Goal: Information Seeking & Learning: Learn about a topic

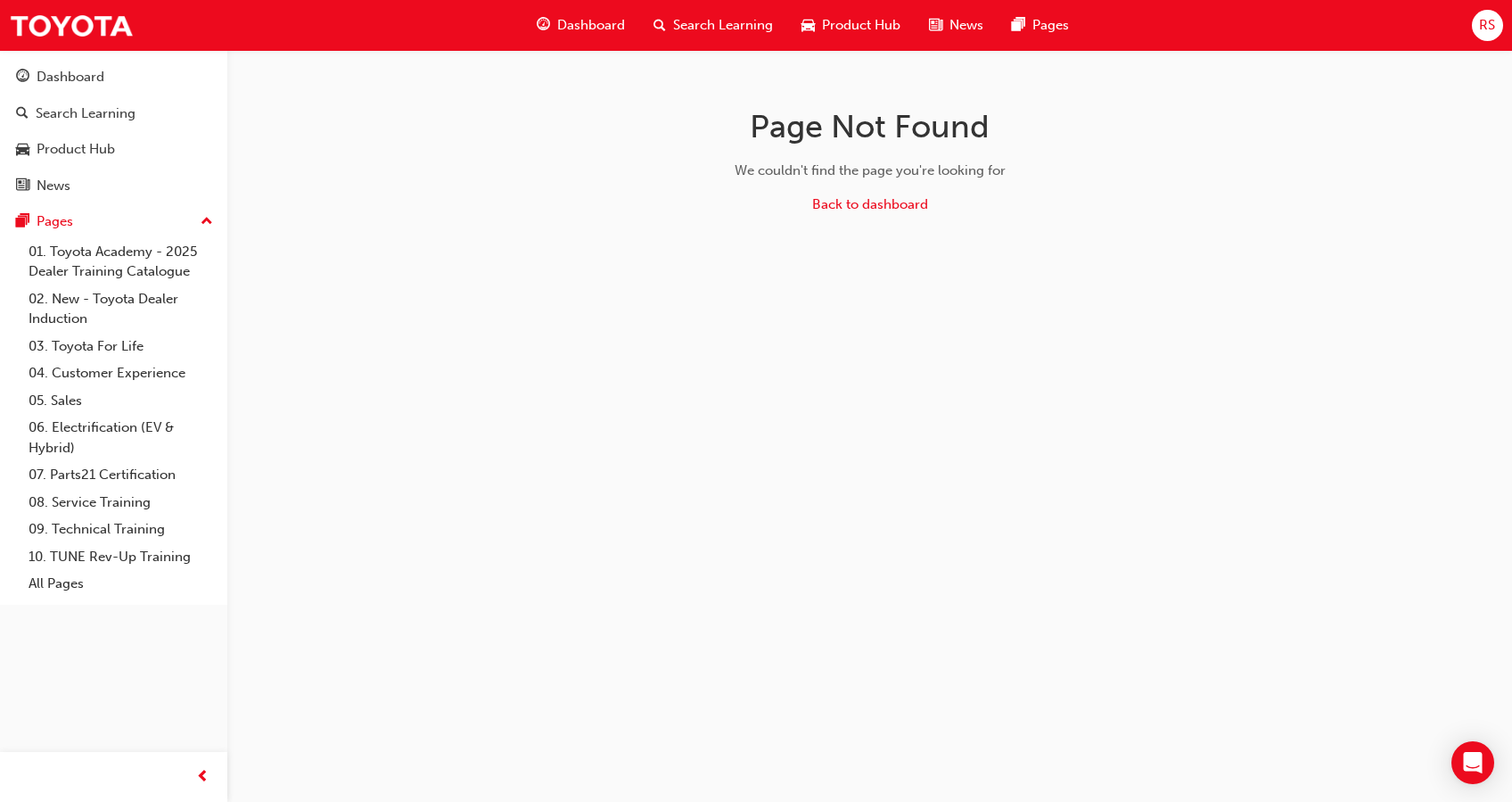
click at [706, 15] on span "Search Learning" at bounding box center [723, 25] width 100 height 20
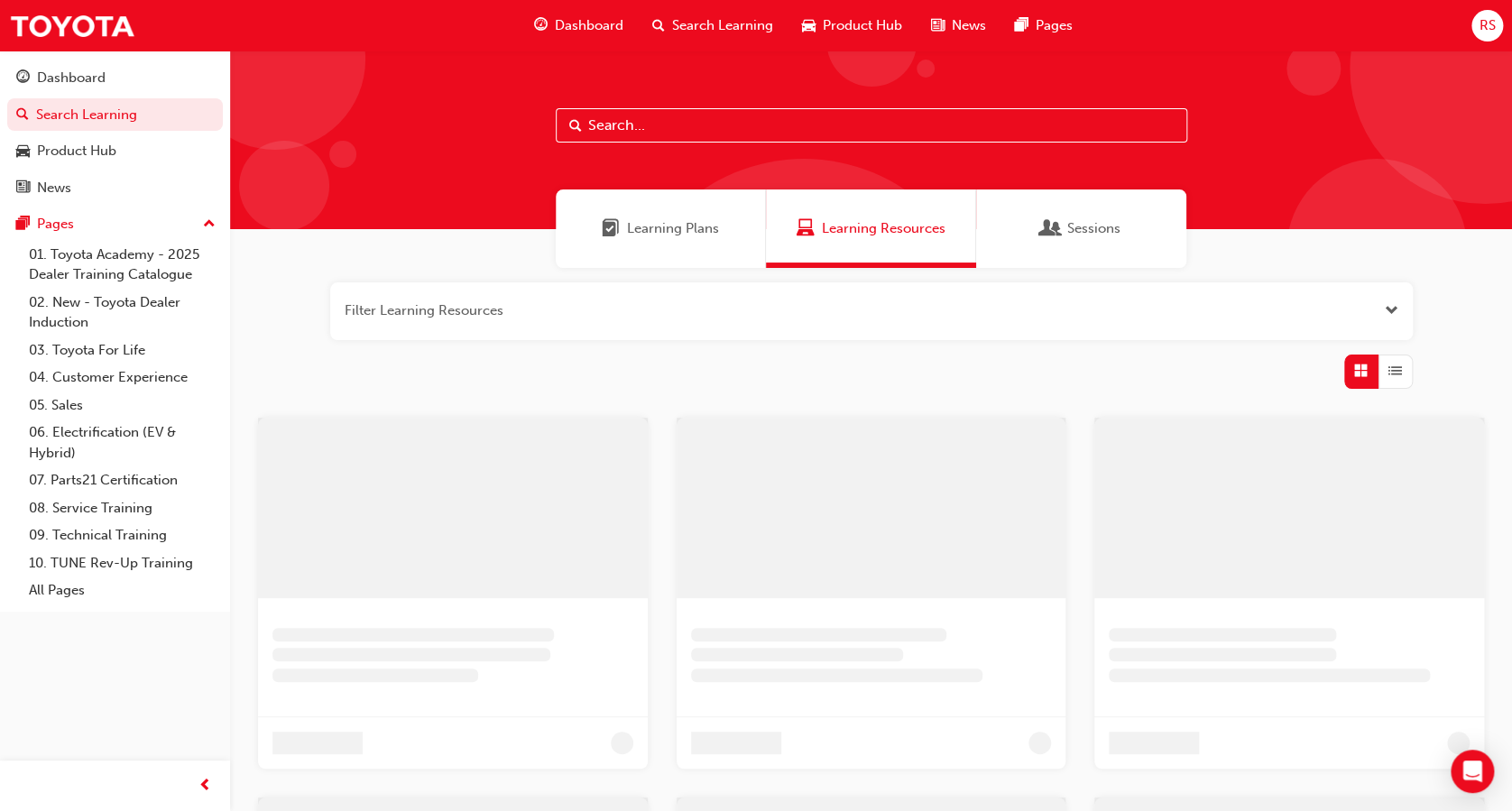
click at [700, 124] on input "text" at bounding box center [871, 125] width 632 height 34
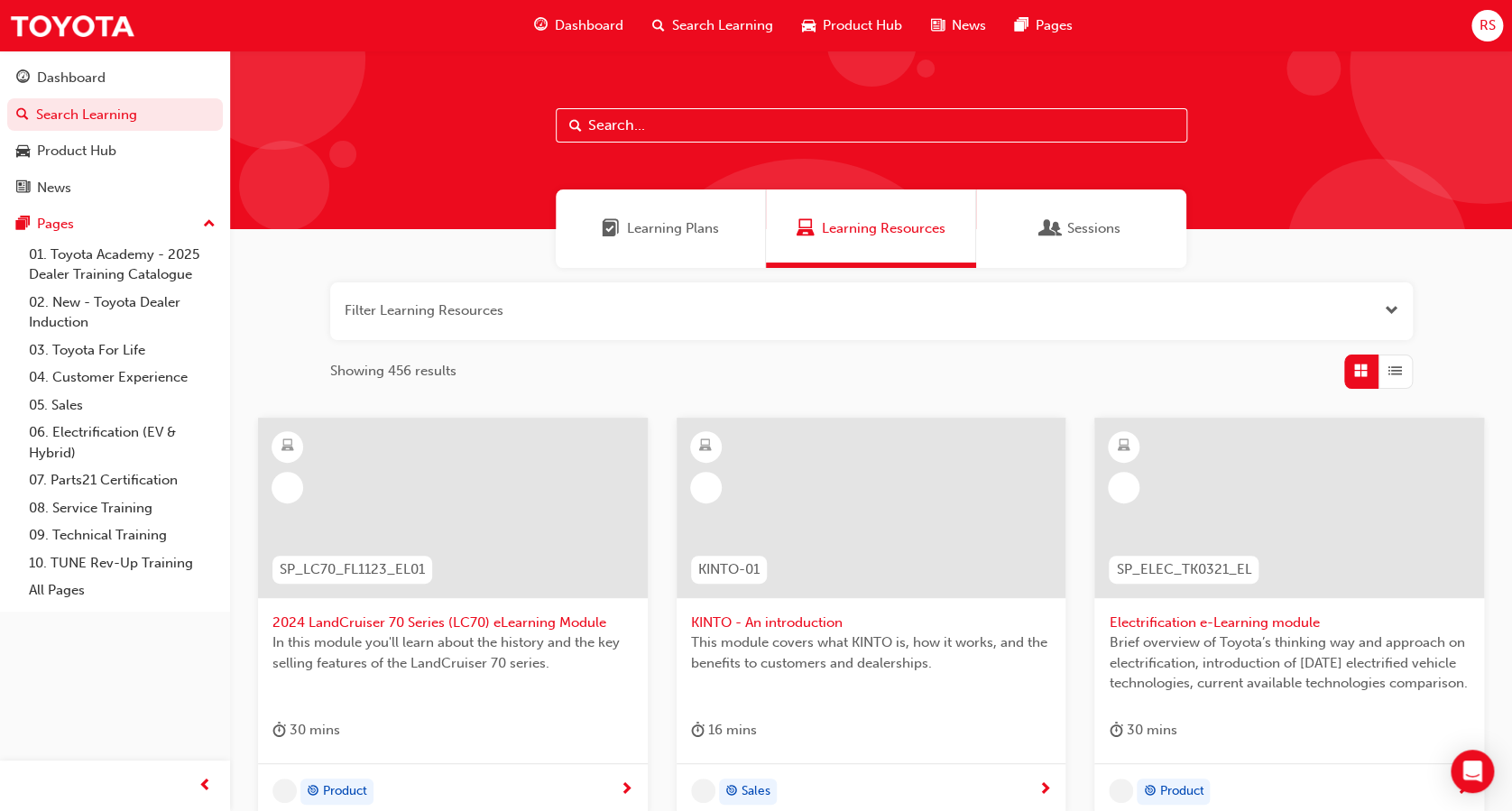
click at [700, 124] on input "text" at bounding box center [871, 125] width 632 height 34
type input "corolla sedan"
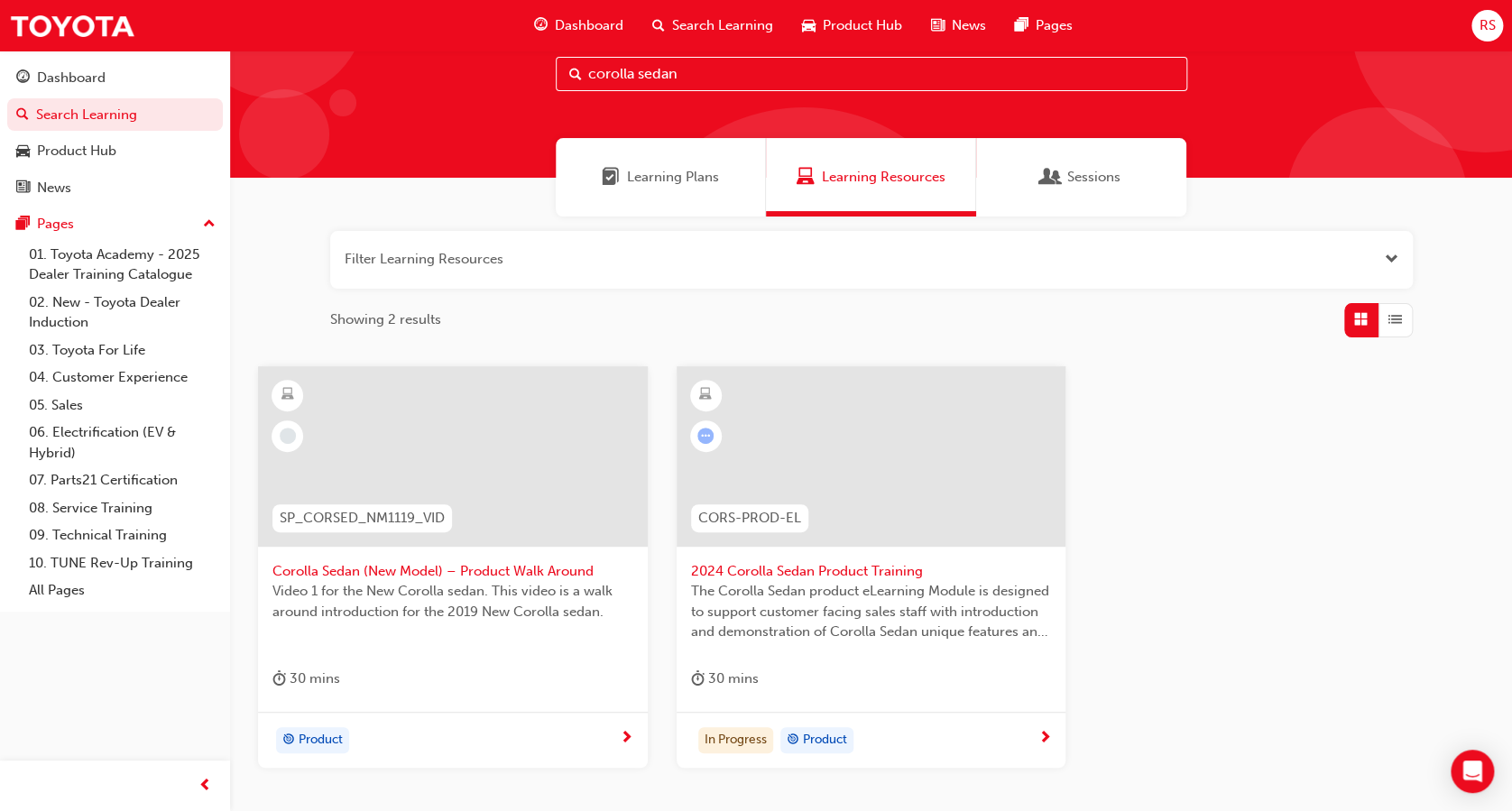
scroll to position [62, 0]
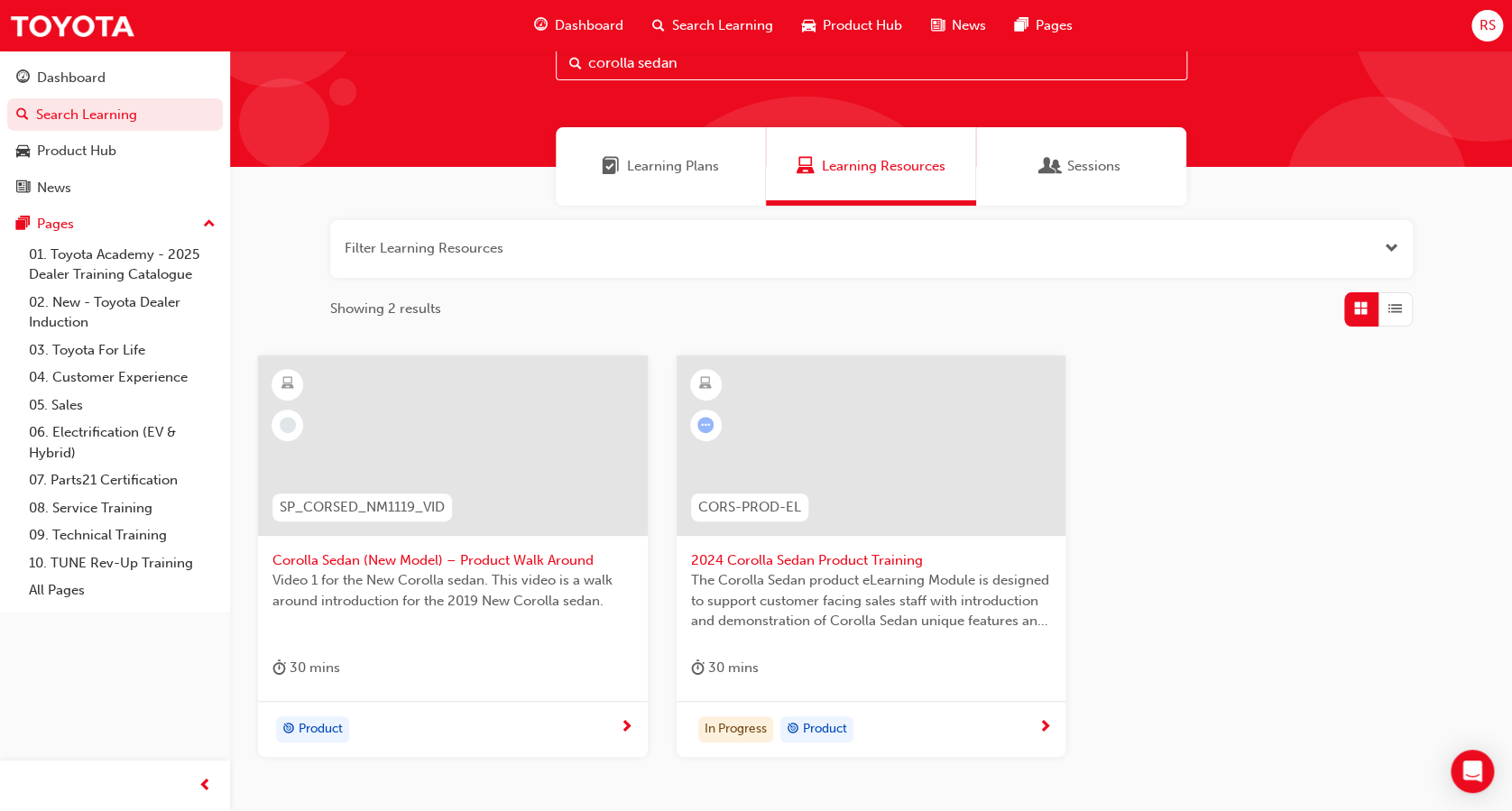
click at [832, 563] on span "2024 Corolla Sedan Product Training" at bounding box center [871, 560] width 361 height 20
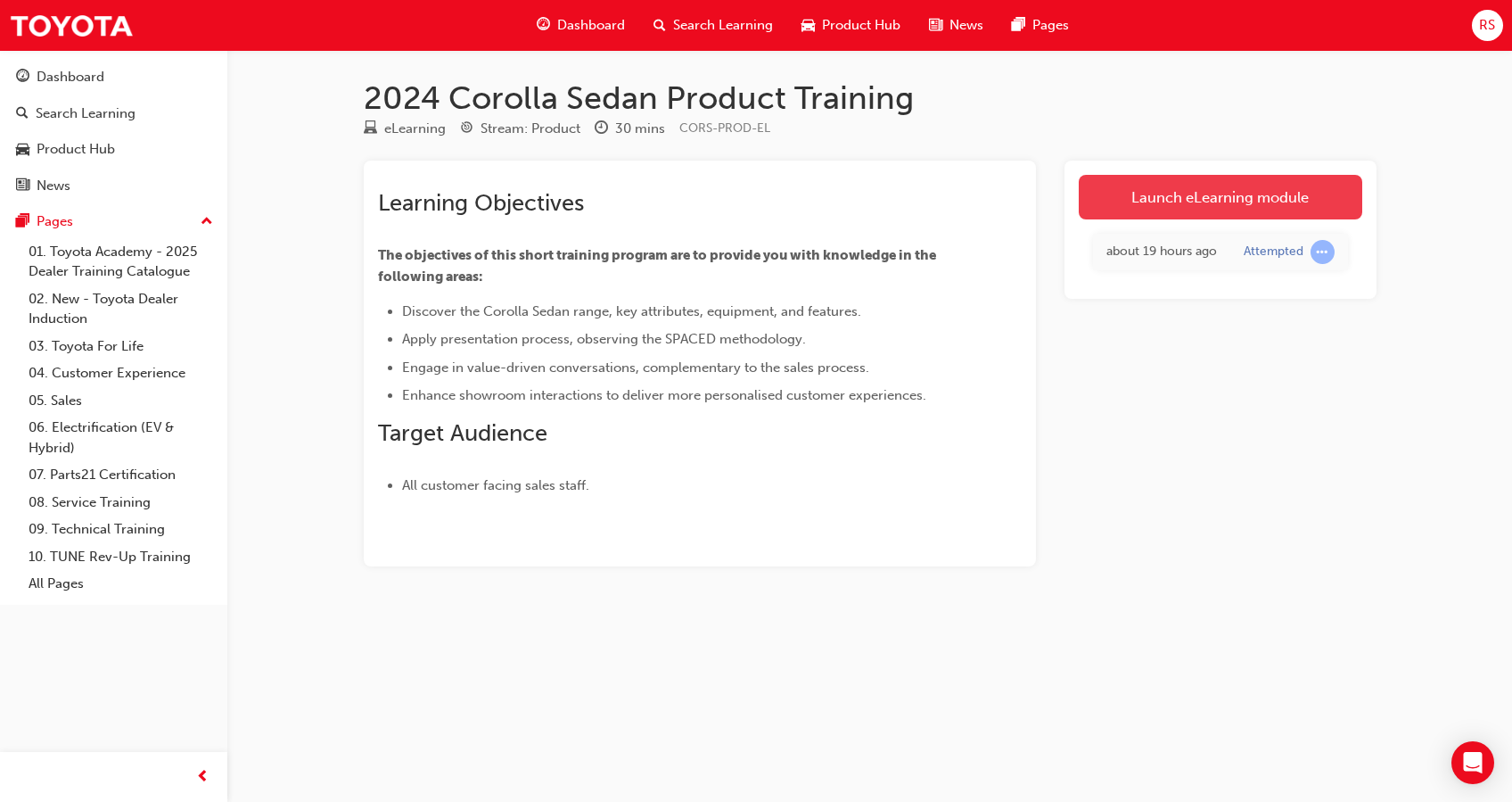
click at [1218, 181] on link "Launch eLearning module" at bounding box center [1221, 197] width 284 height 44
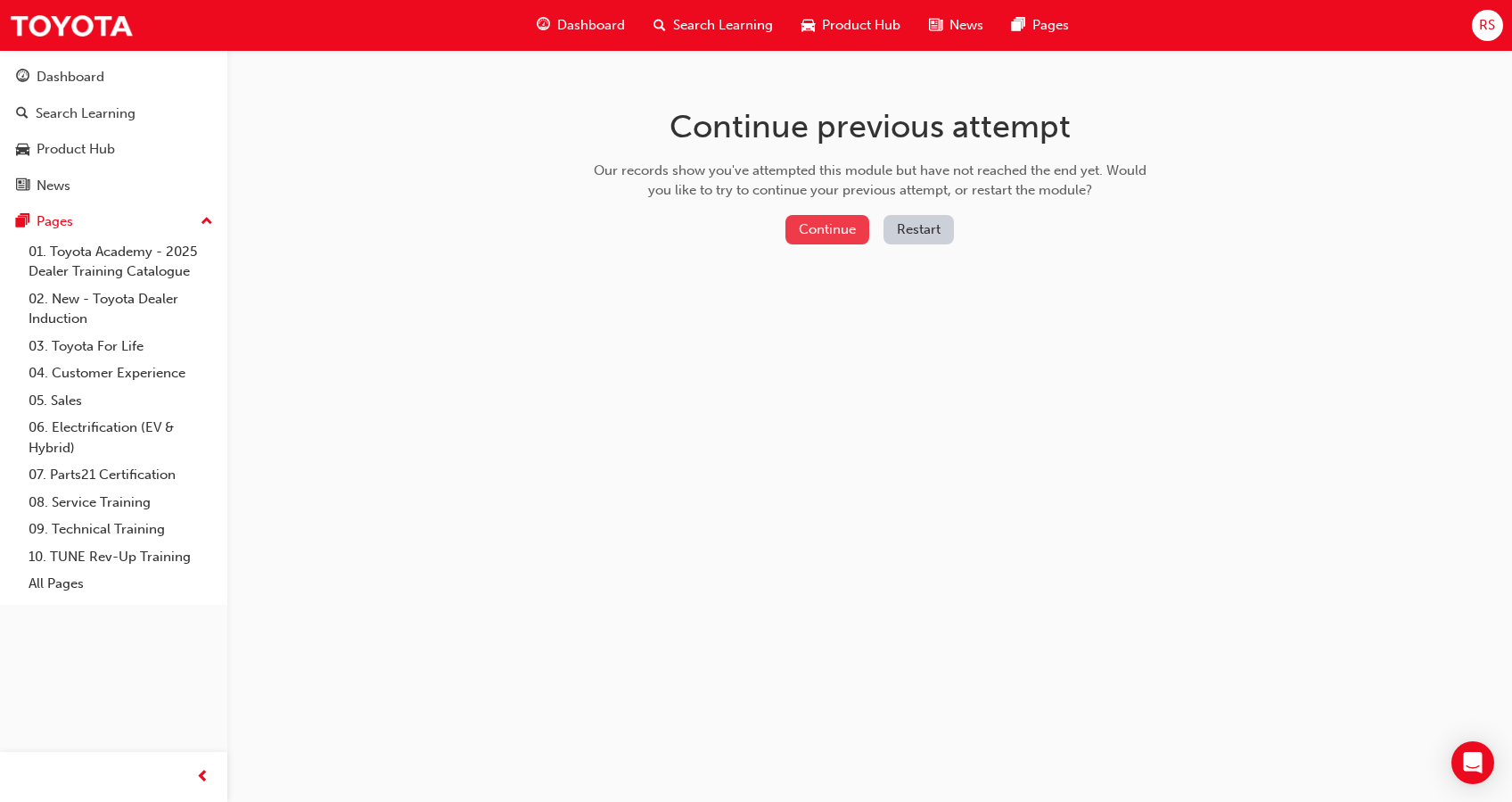
click at [815, 226] on button "Continue" at bounding box center [826, 229] width 83 height 30
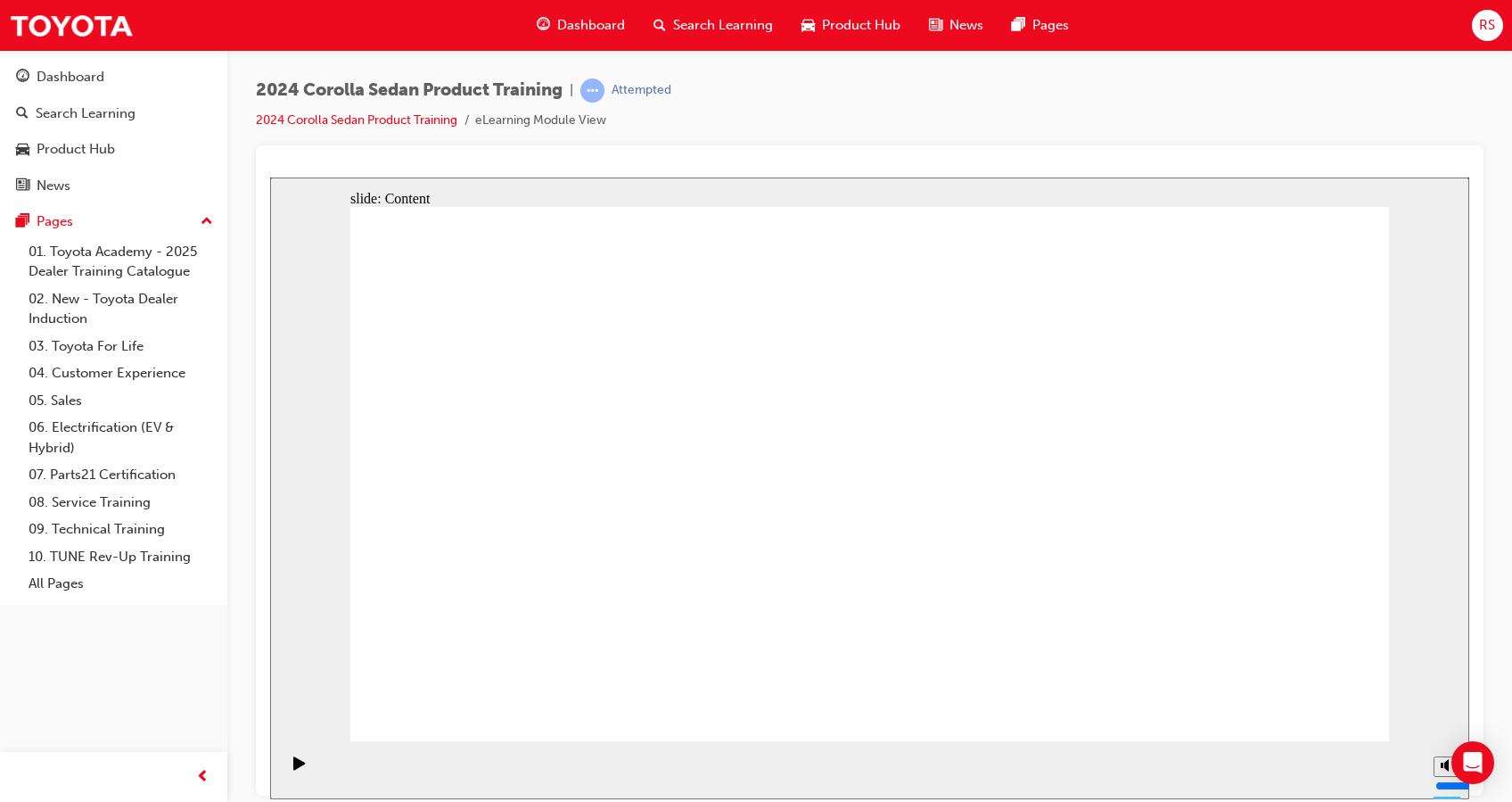
drag, startPoint x: 980, startPoint y: 703, endPoint x: 1059, endPoint y: 676, distance: 83.5
drag, startPoint x: 778, startPoint y: 336, endPoint x: 840, endPoint y: 502, distance: 177.2
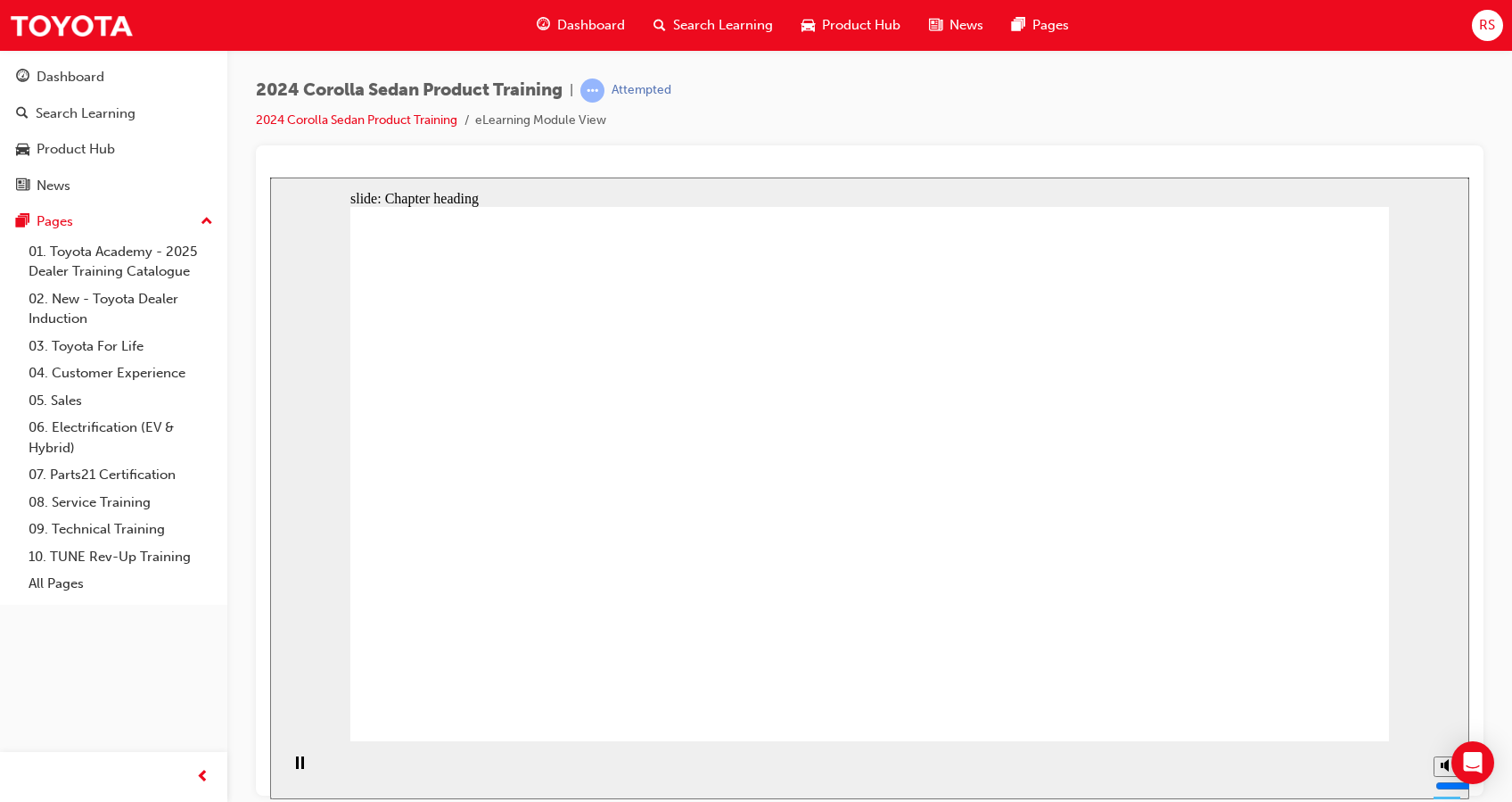
drag, startPoint x: 853, startPoint y: 506, endPoint x: 763, endPoint y: 470, distance: 96.9
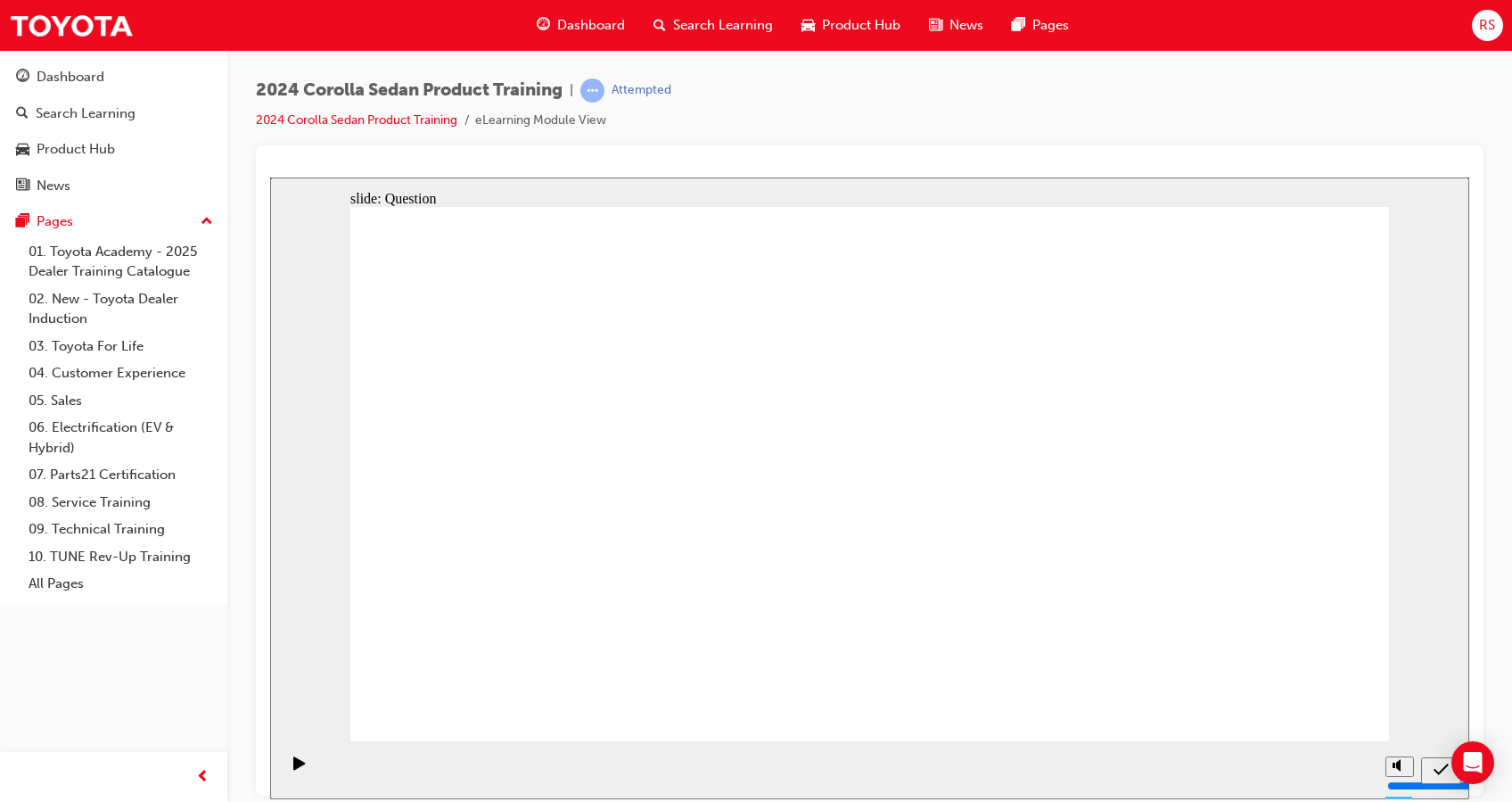
radio input "true"
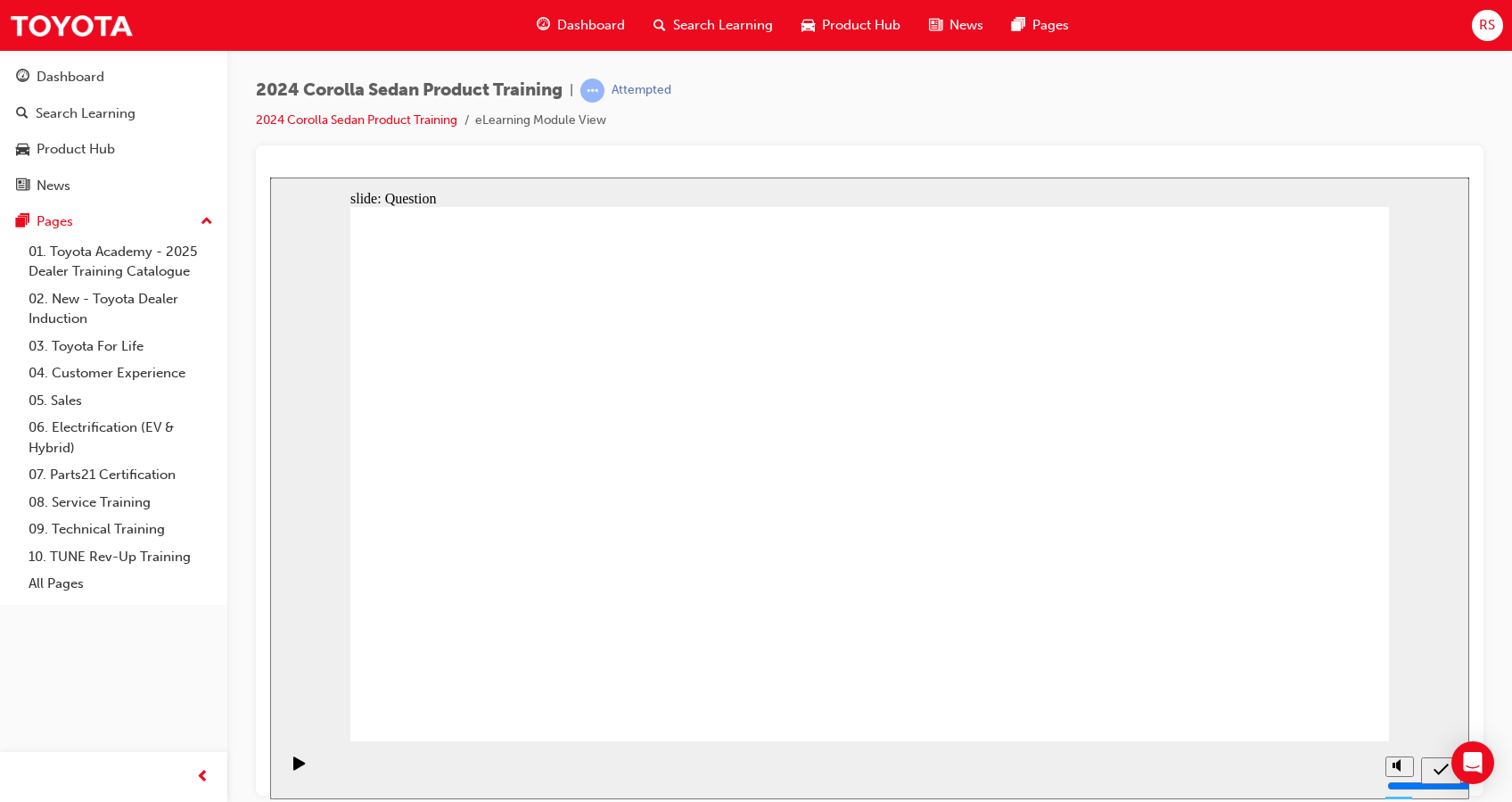
radio input "true"
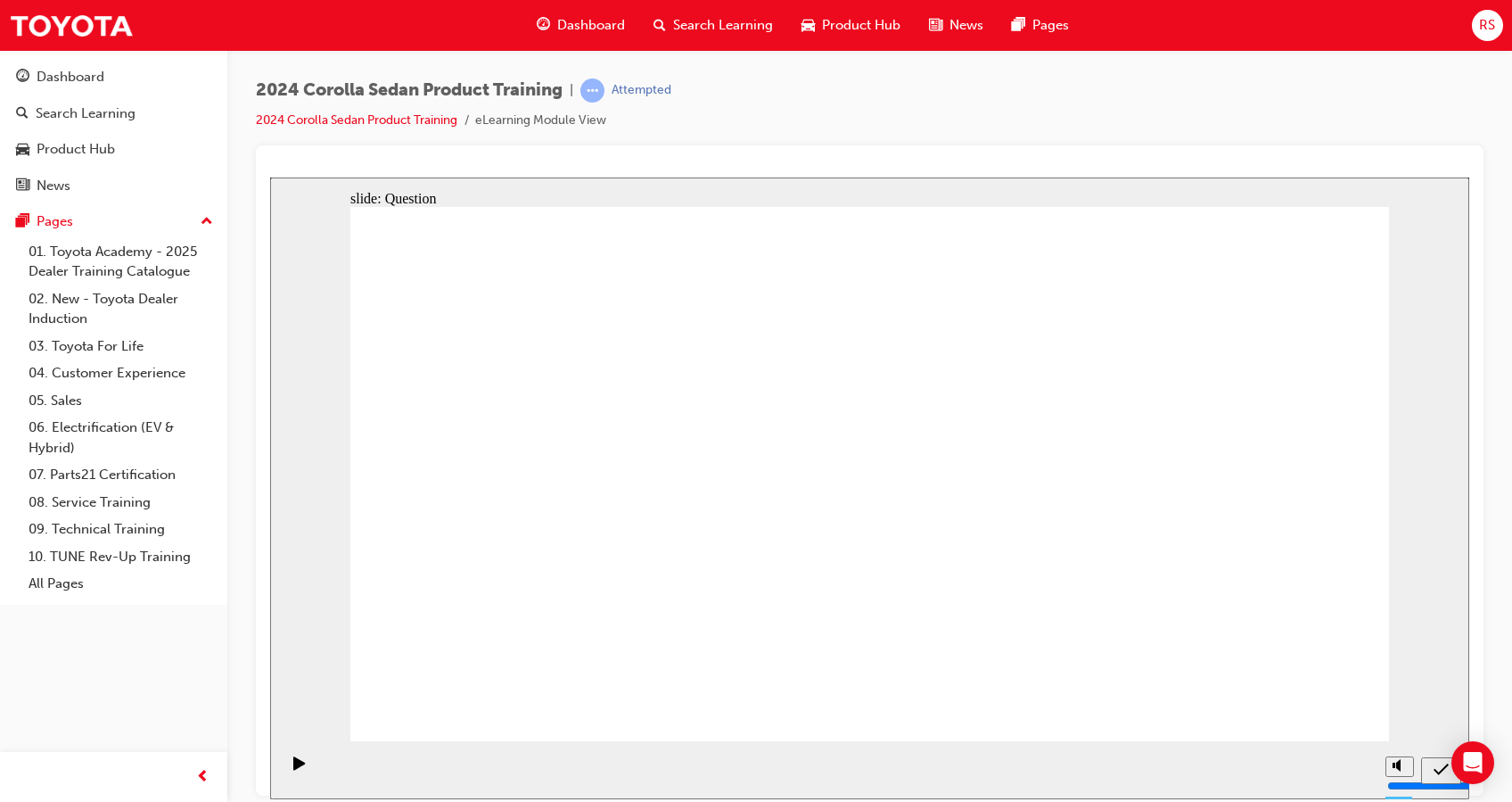
radio input "true"
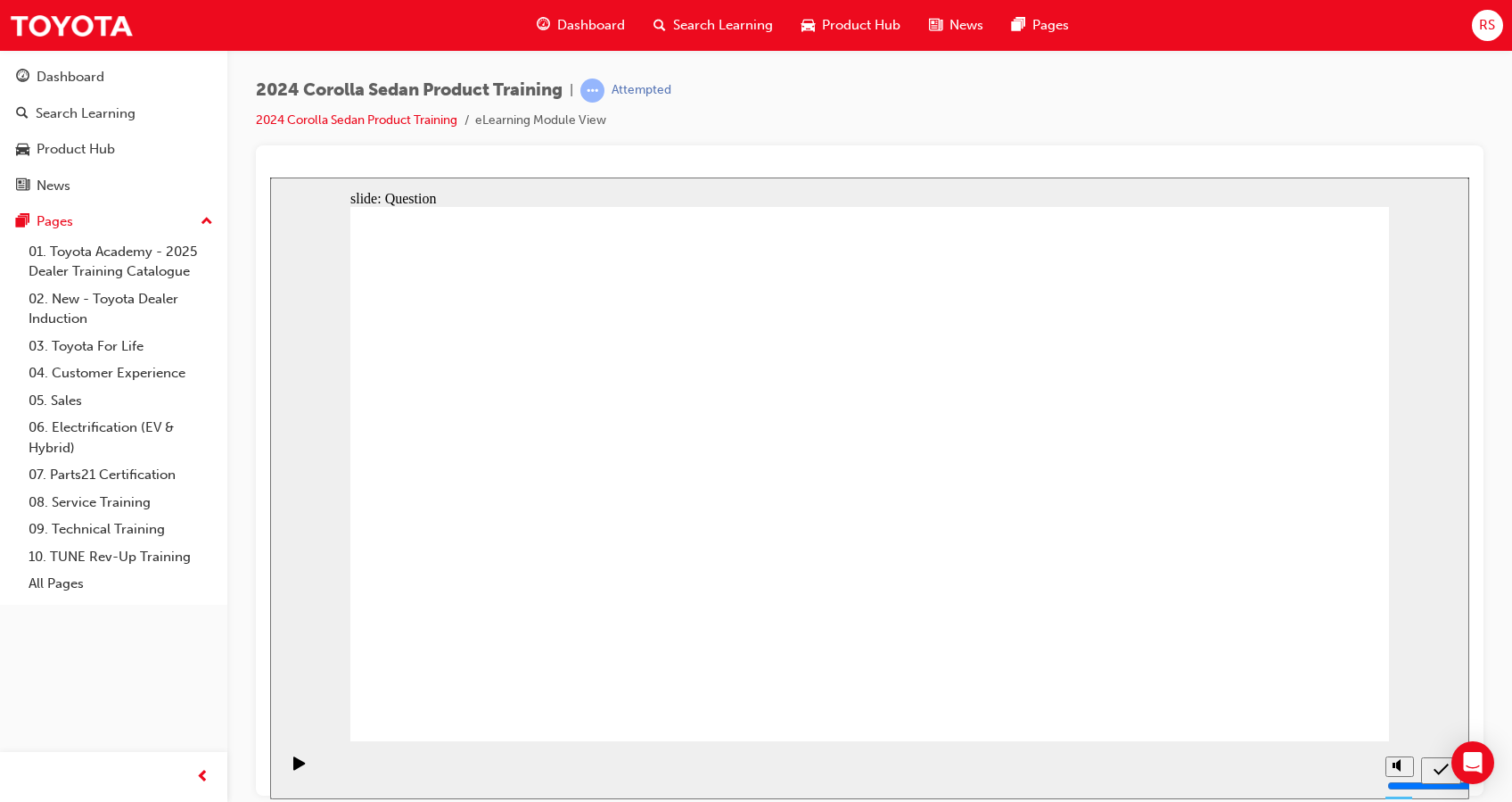
drag, startPoint x: 984, startPoint y: 452, endPoint x: 638, endPoint y: 608, distance: 379.5
drag, startPoint x: 1137, startPoint y: 462, endPoint x: 796, endPoint y: 611, distance: 372.1
drag, startPoint x: 620, startPoint y: 474, endPoint x: 995, endPoint y: 538, distance: 380.4
drag, startPoint x: 976, startPoint y: 578, endPoint x: 1110, endPoint y: 596, distance: 135.2
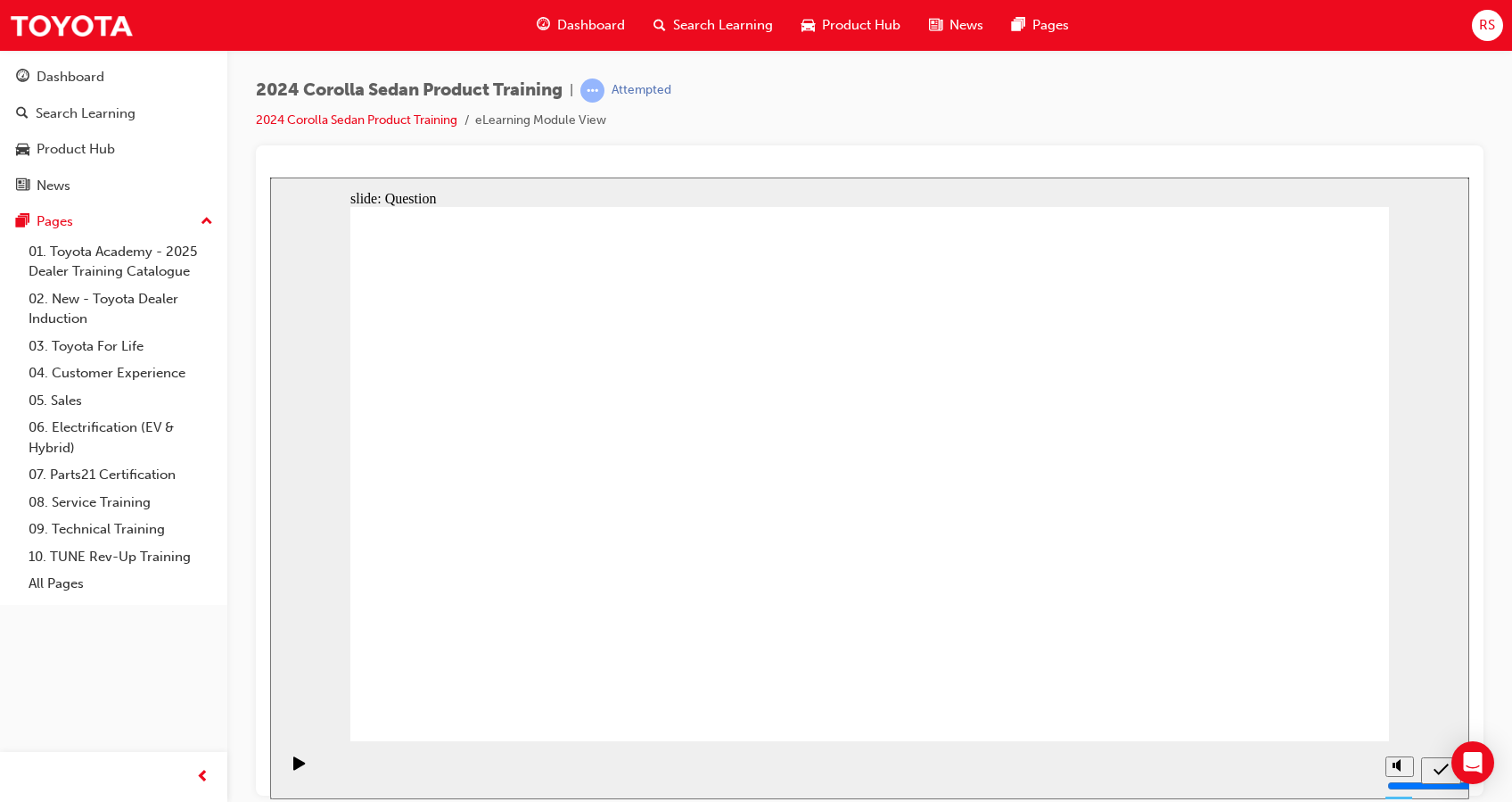
drag, startPoint x: 771, startPoint y: 443, endPoint x: 919, endPoint y: 590, distance: 208.6
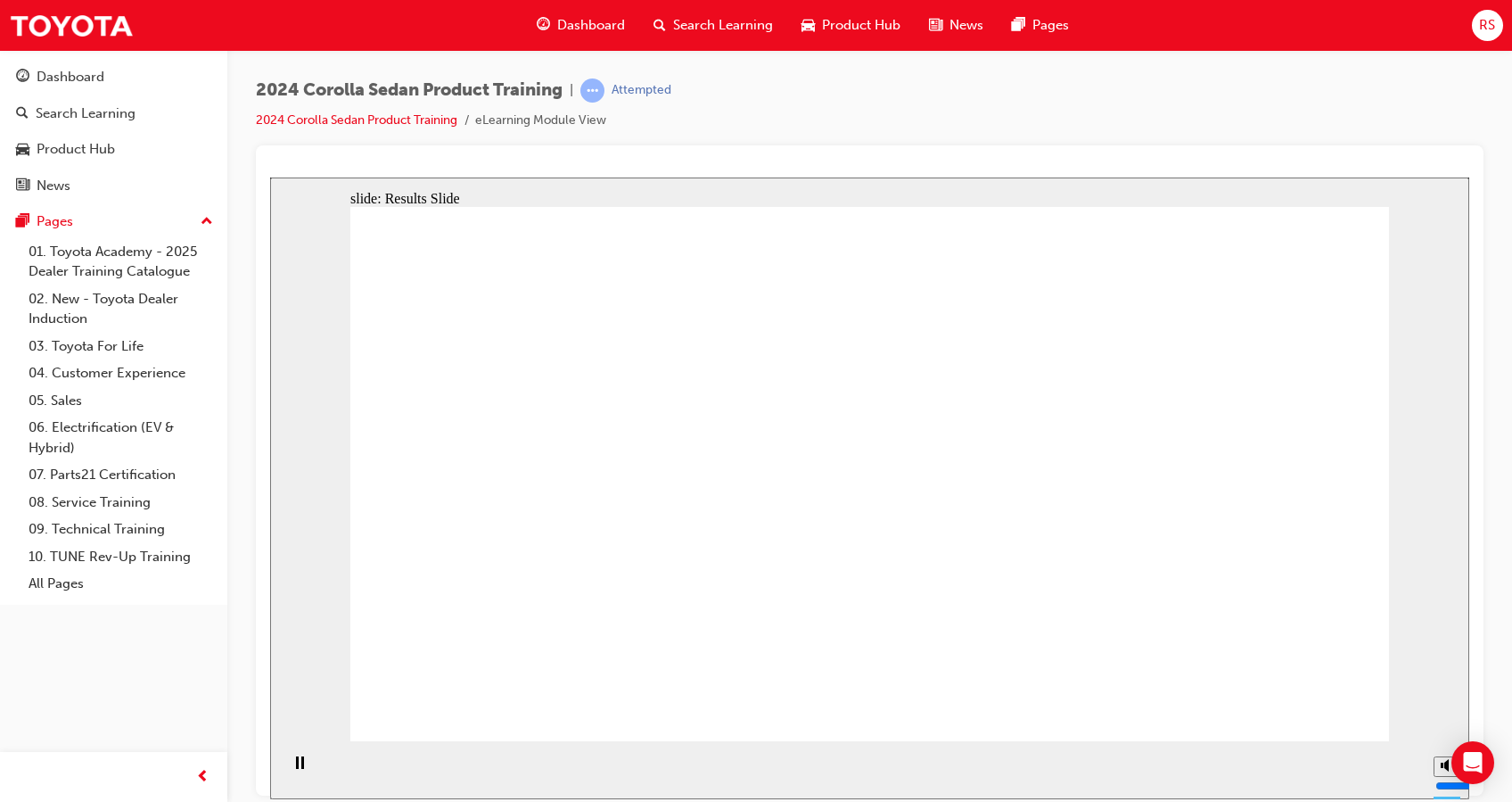
radio input "true"
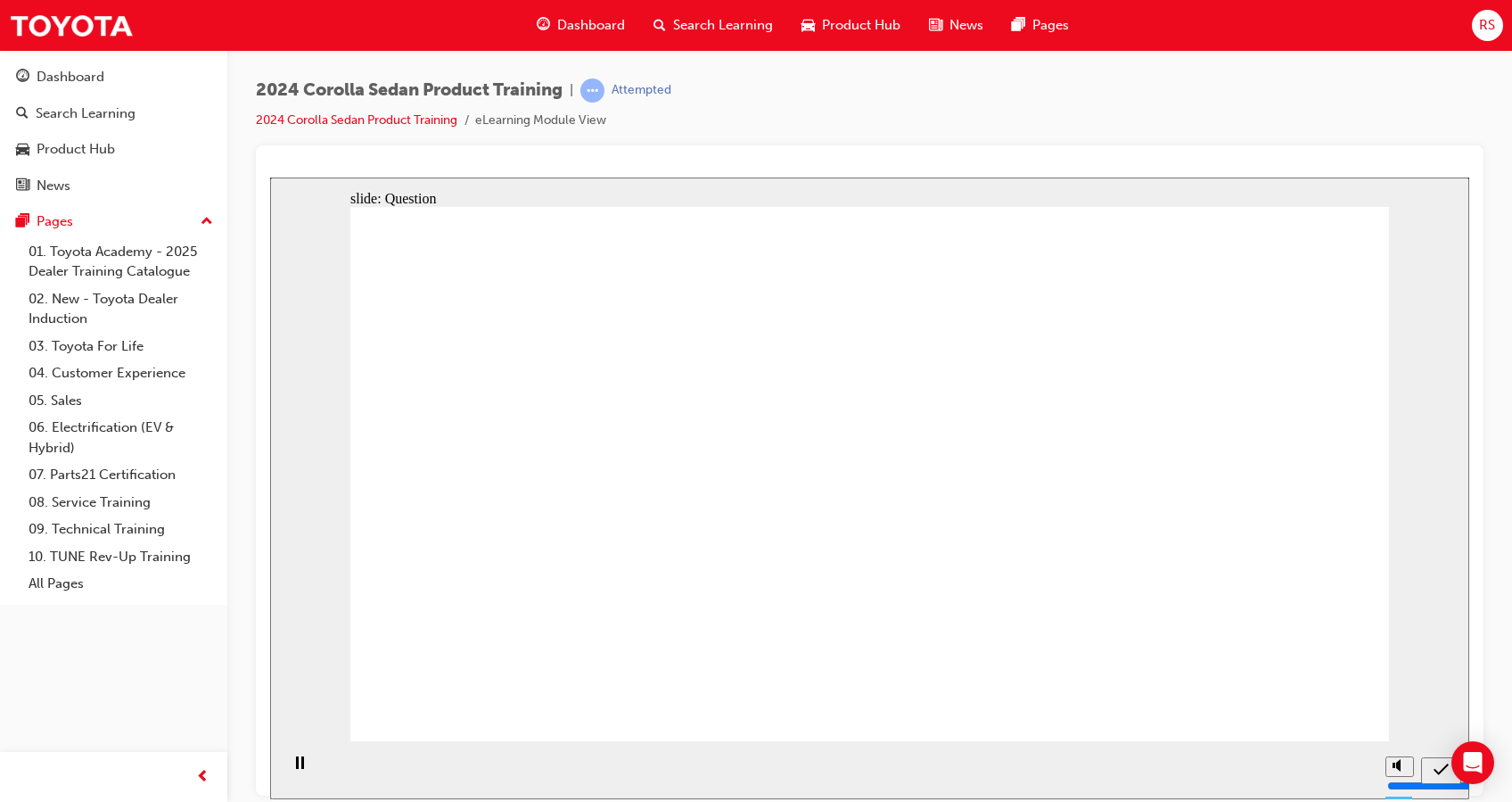
radio input "true"
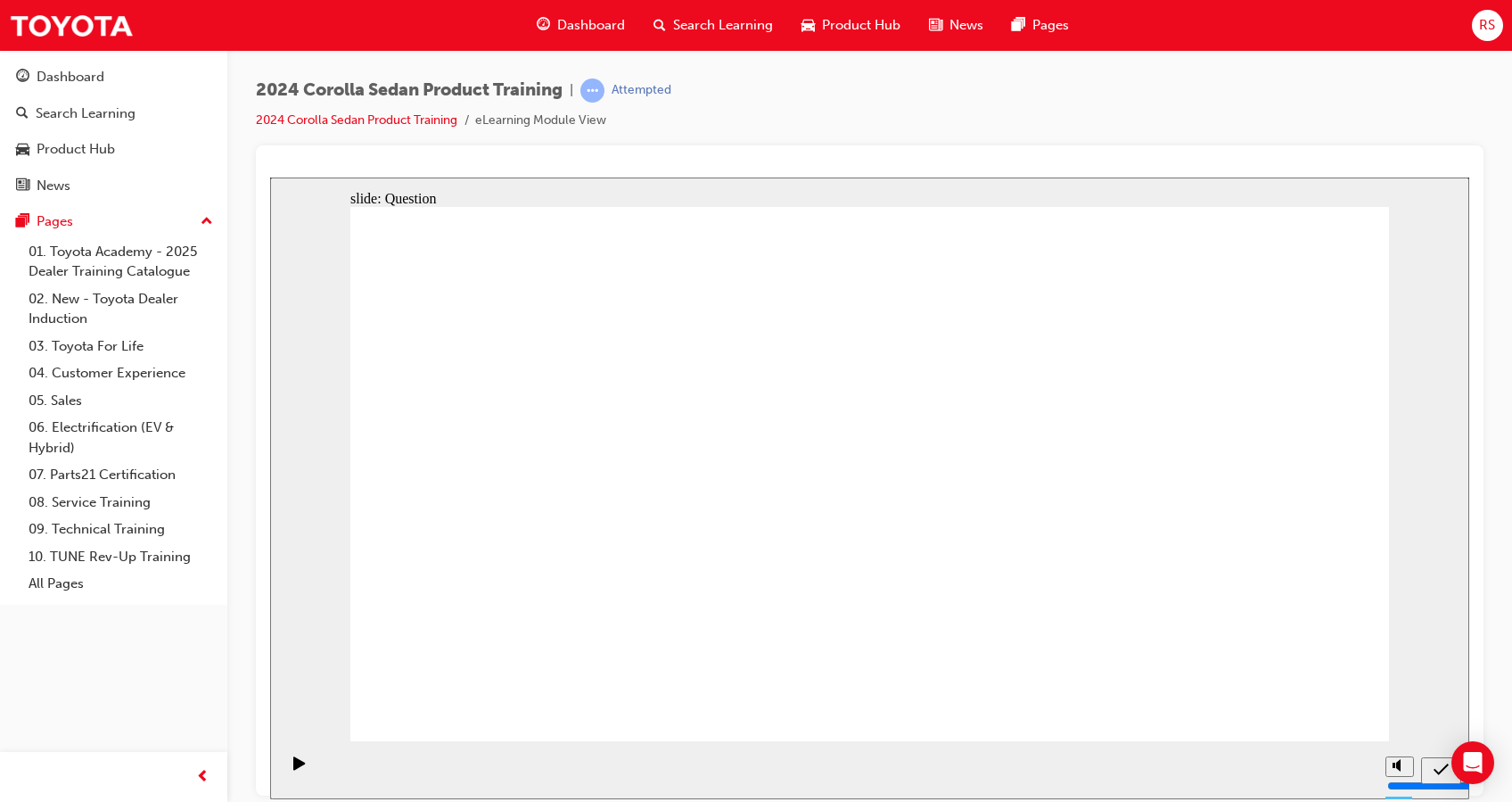
radio input "true"
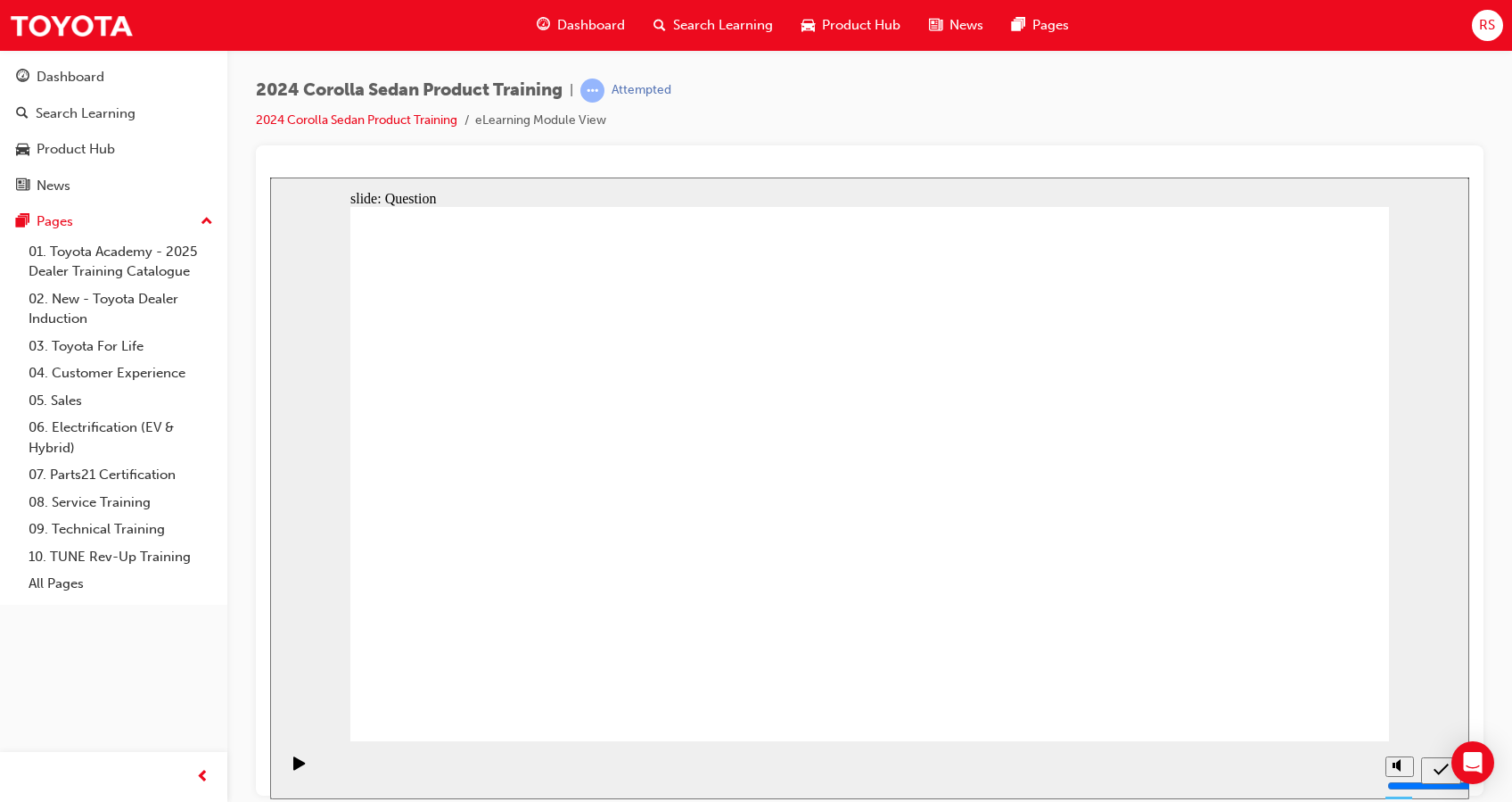
drag, startPoint x: 978, startPoint y: 449, endPoint x: 622, endPoint y: 620, distance: 394.9
drag, startPoint x: 770, startPoint y: 444, endPoint x: 950, endPoint y: 604, distance: 240.8
drag, startPoint x: 597, startPoint y: 437, endPoint x: 1127, endPoint y: 595, distance: 553.0
drag, startPoint x: 1063, startPoint y: 518, endPoint x: 768, endPoint y: 598, distance: 305.7
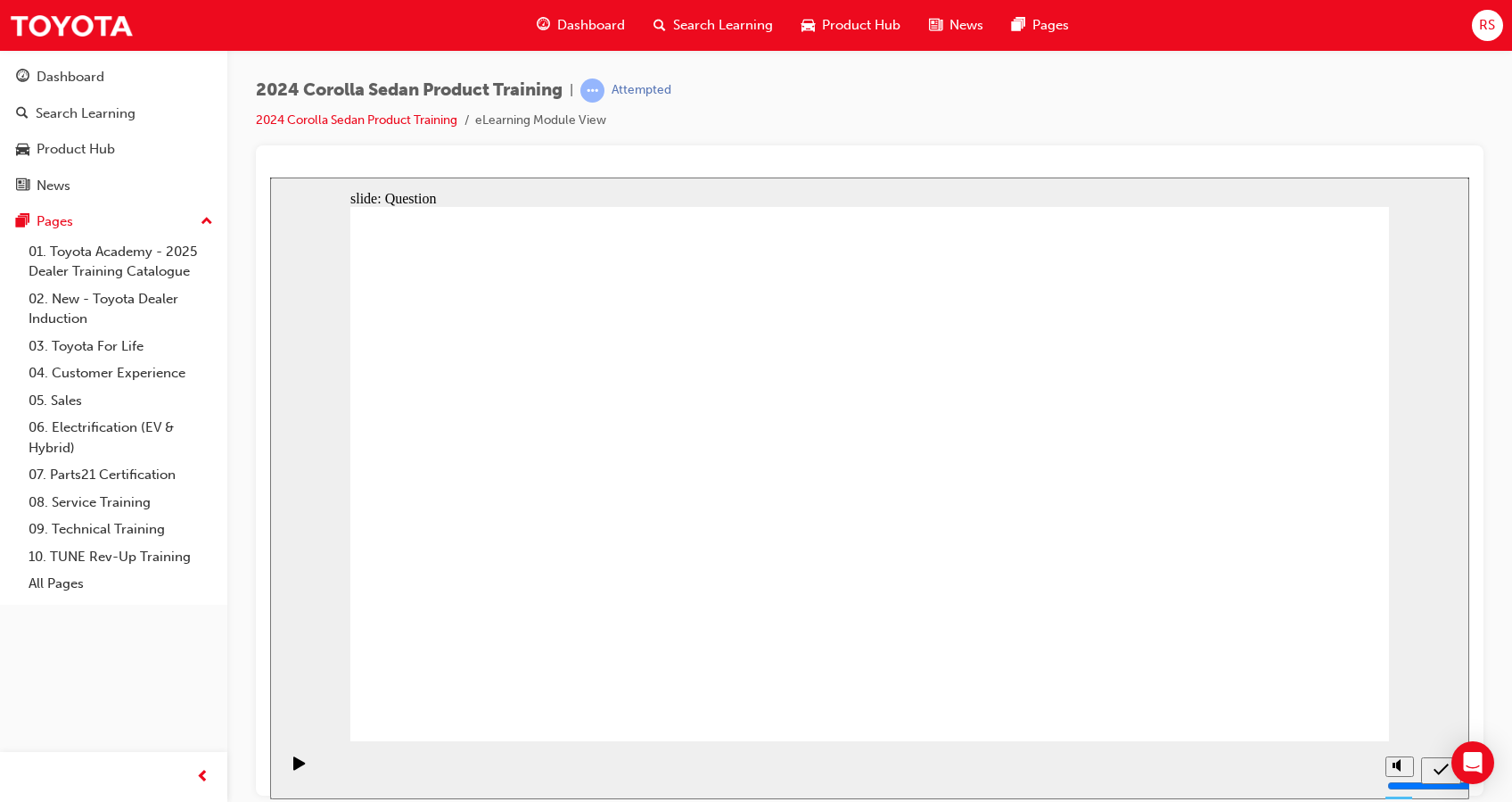
click at [708, 19] on span "Search Learning" at bounding box center [723, 25] width 100 height 20
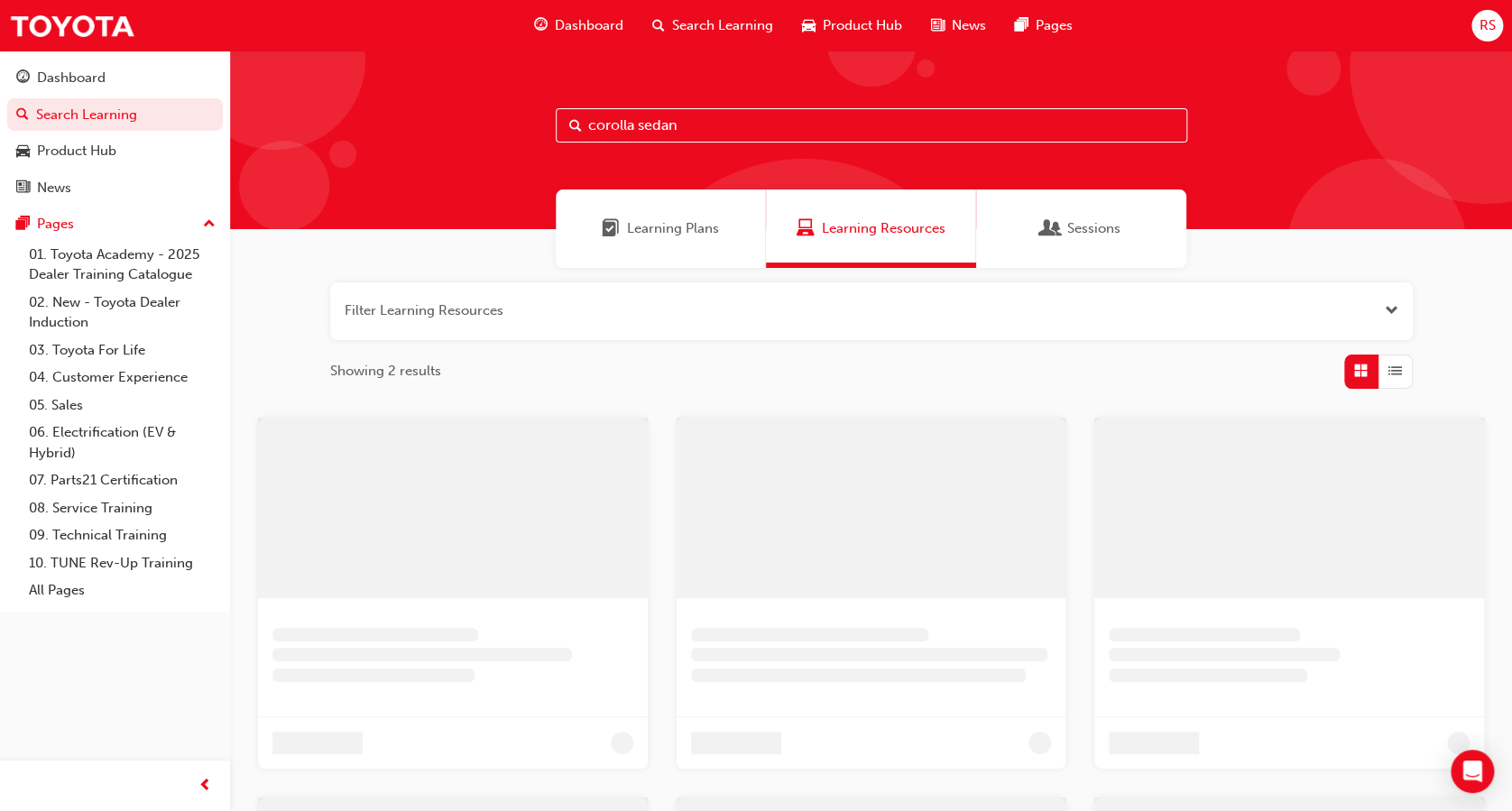
click at [699, 120] on input "corolla sedan" at bounding box center [871, 125] width 632 height 34
type input "c"
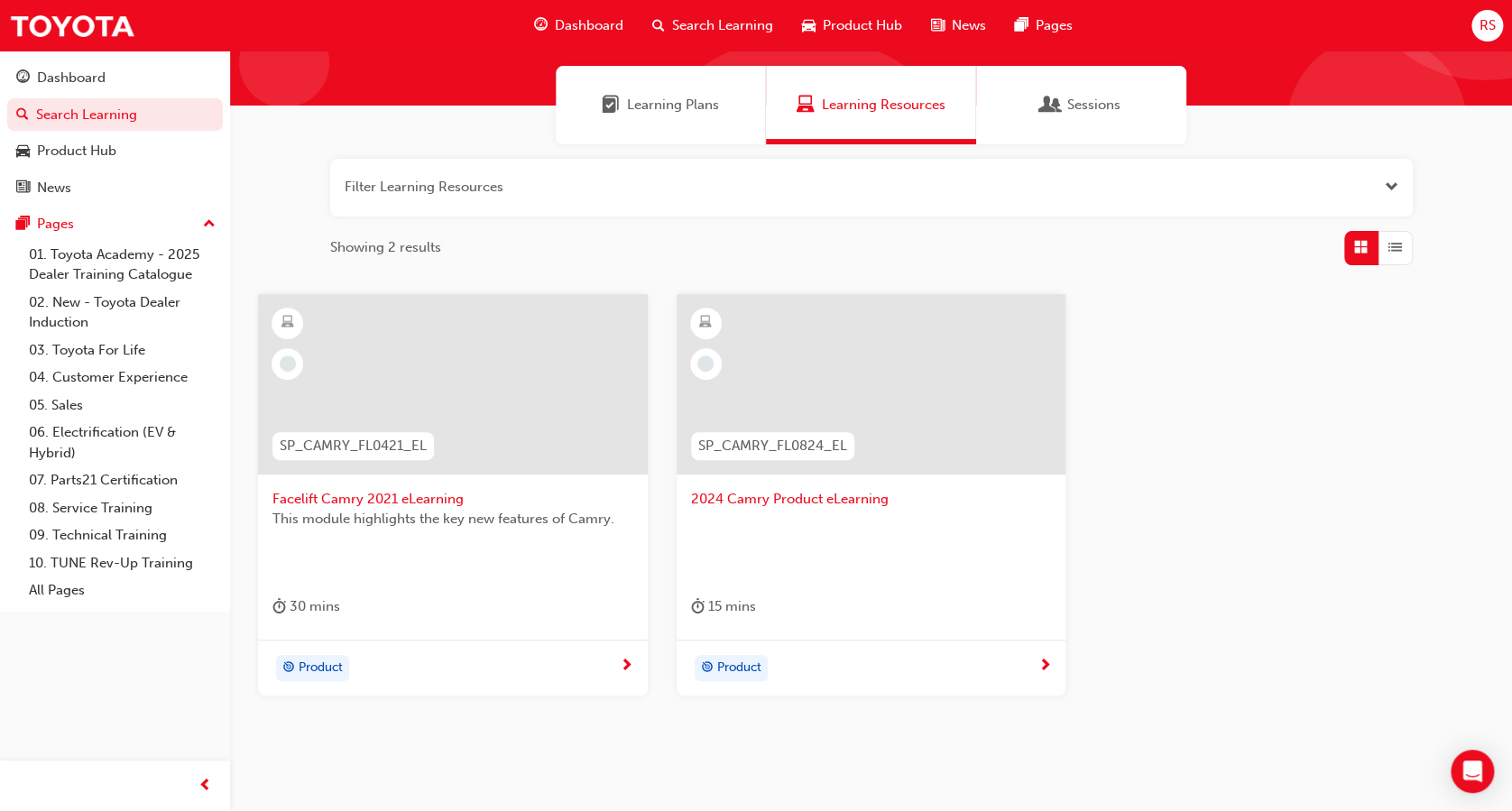
scroll to position [127, 0]
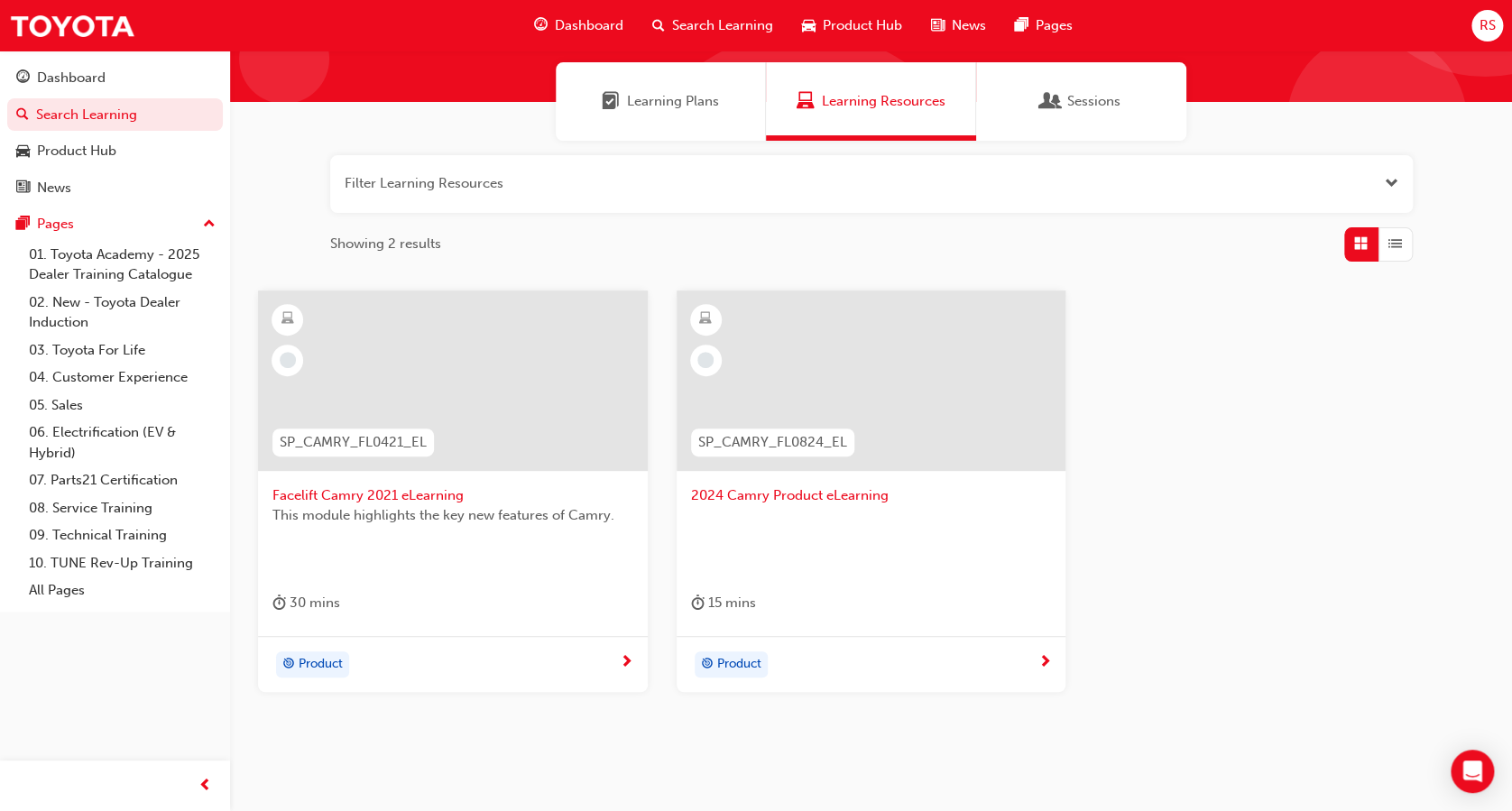
type input "camry"
click at [772, 496] on span "2024 Camry Product eLearning" at bounding box center [871, 495] width 361 height 20
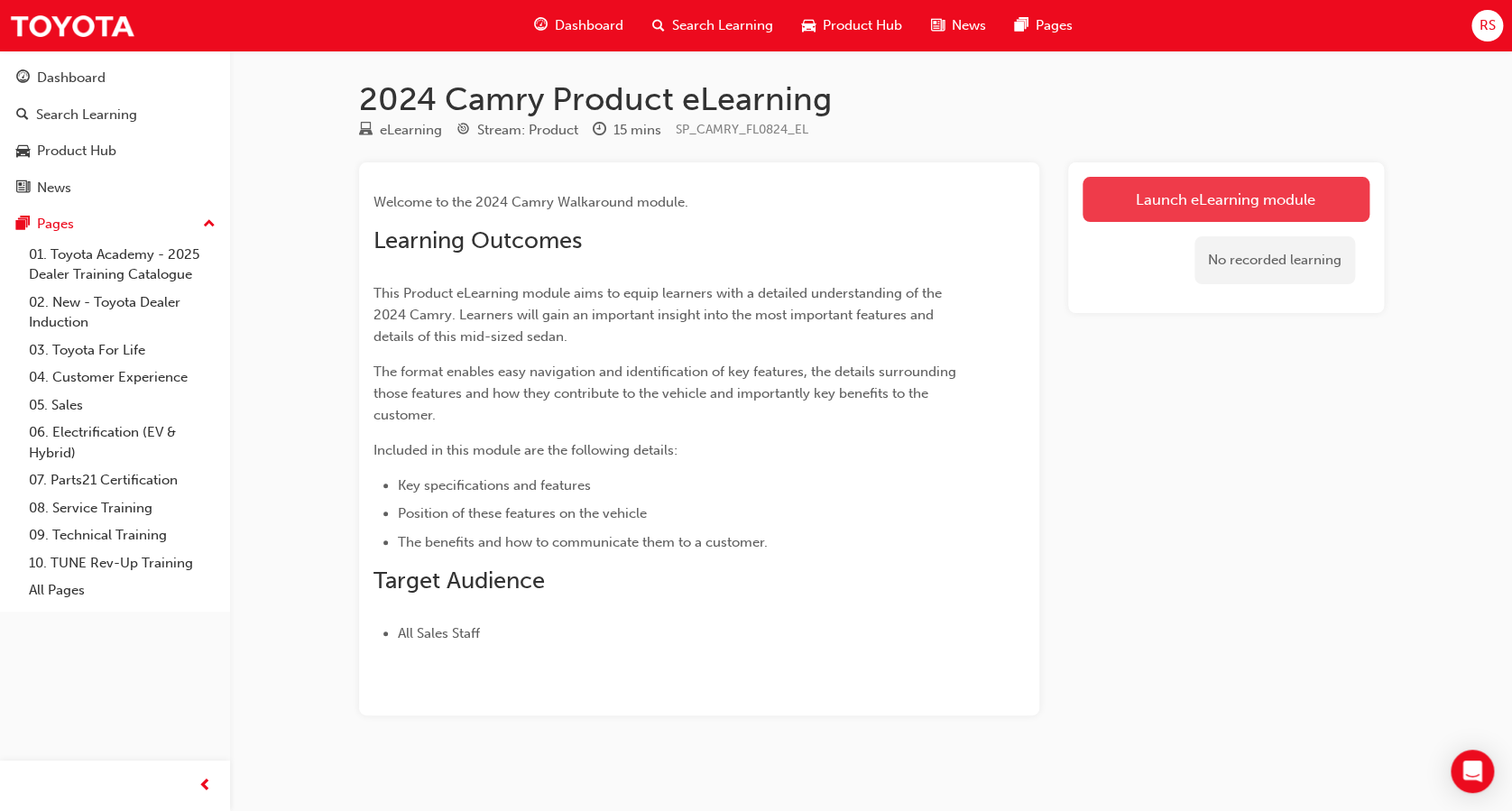
click at [1130, 204] on link "Launch eLearning module" at bounding box center [1227, 199] width 287 height 45
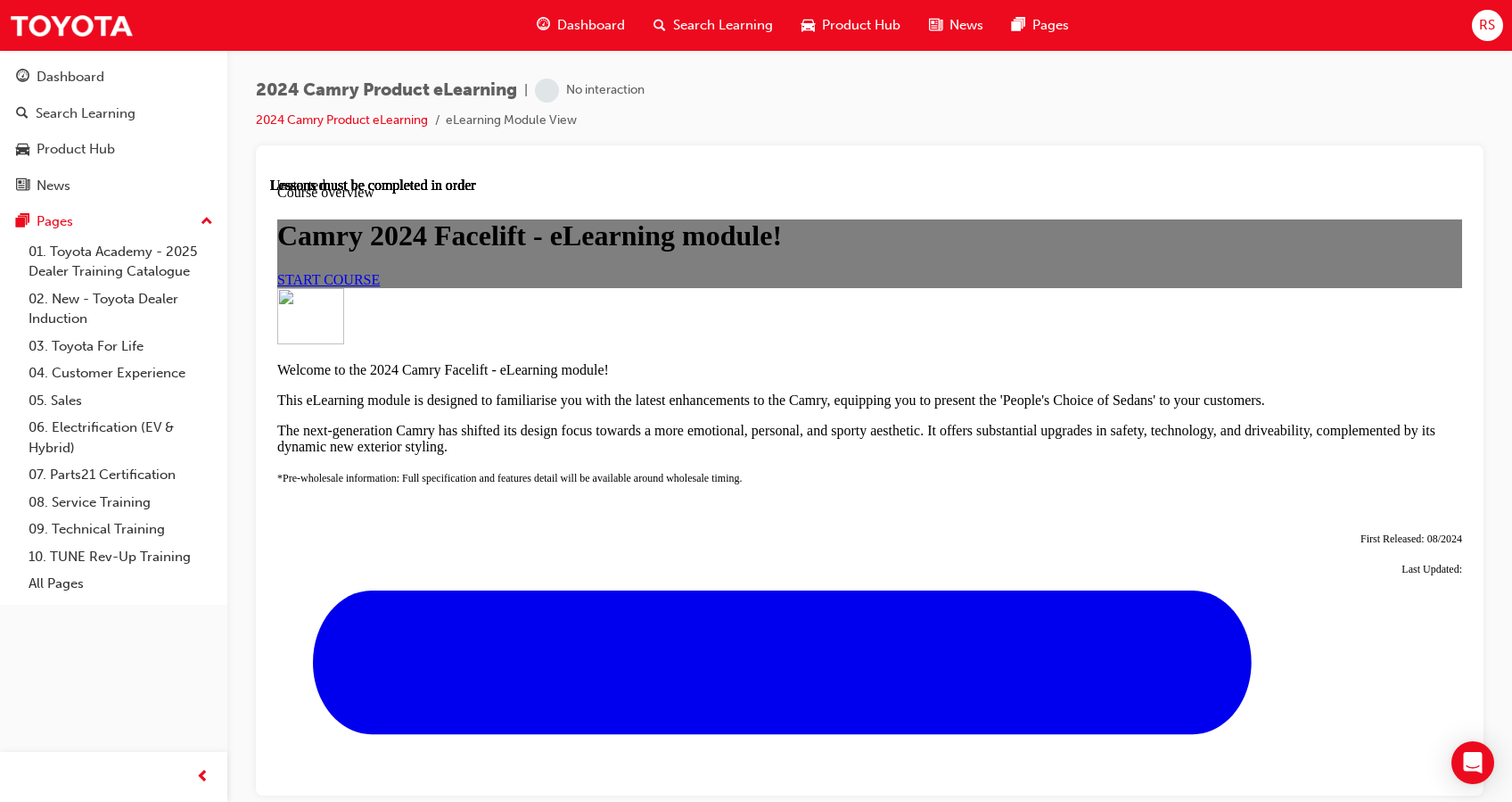
scroll to position [72, 0]
click at [380, 286] on link "START COURSE" at bounding box center [328, 279] width 103 height 15
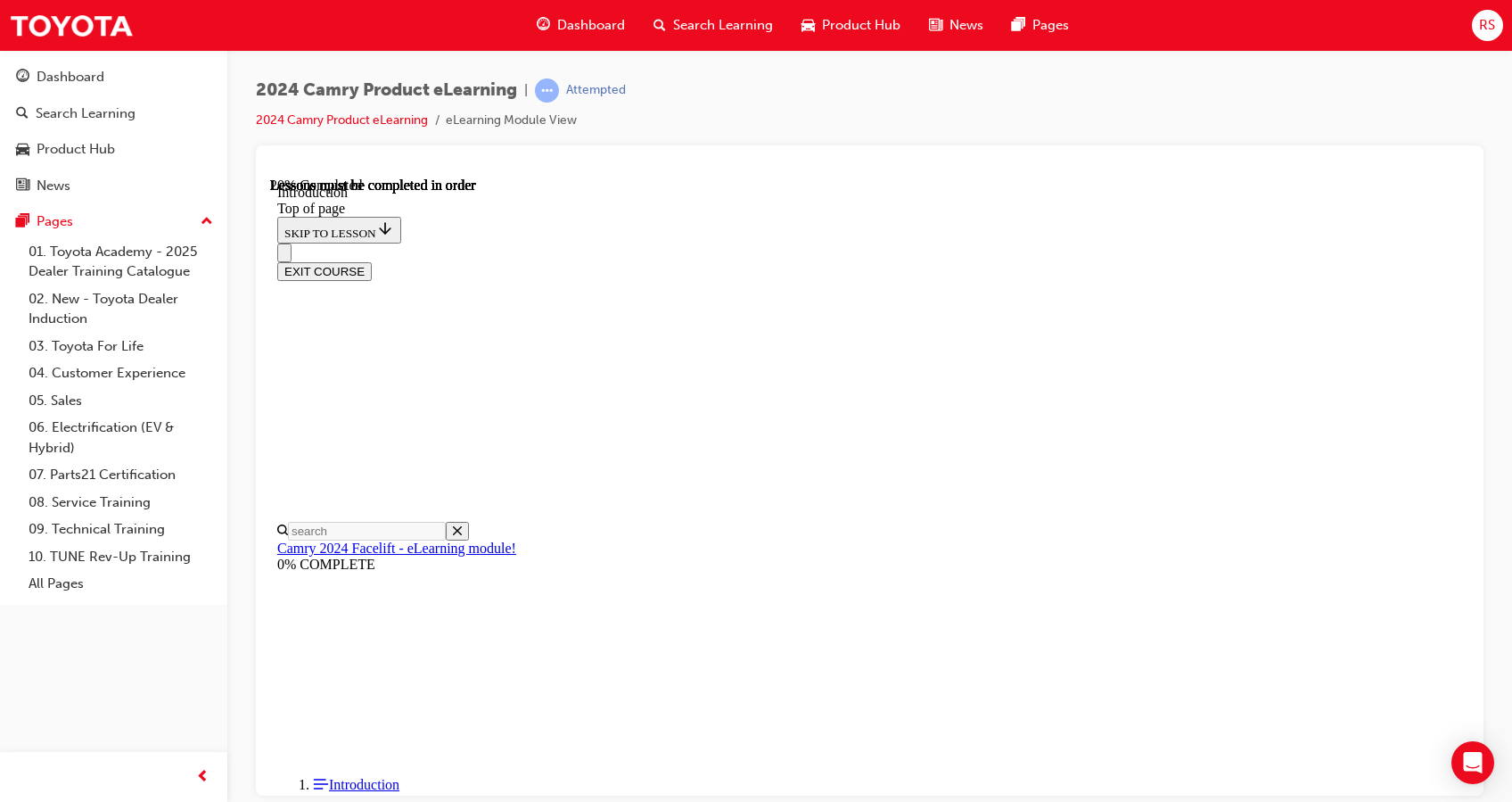
scroll to position [539, 0]
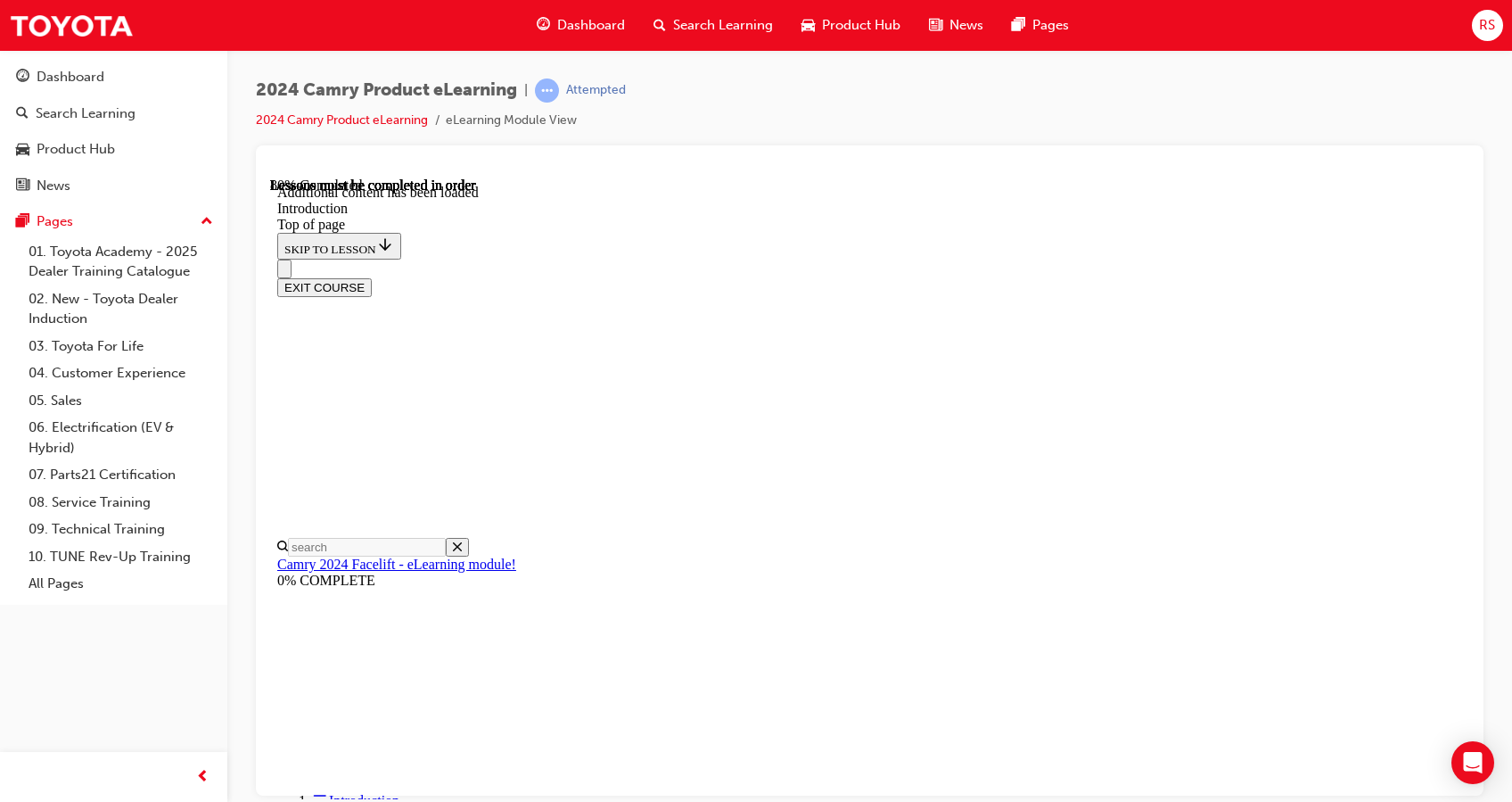
scroll to position [2218, 0]
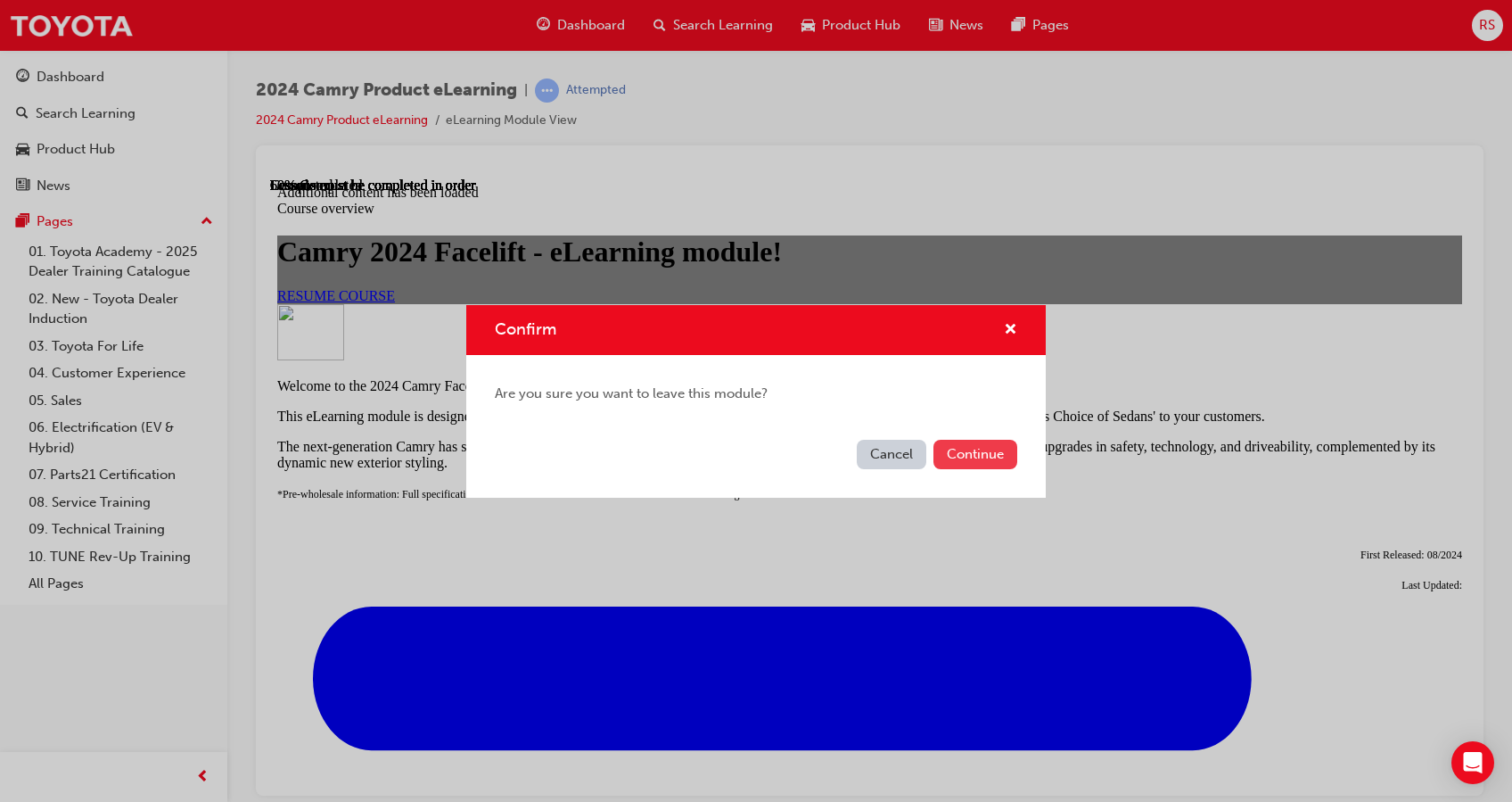
click at [981, 463] on button "Continue" at bounding box center [974, 454] width 83 height 30
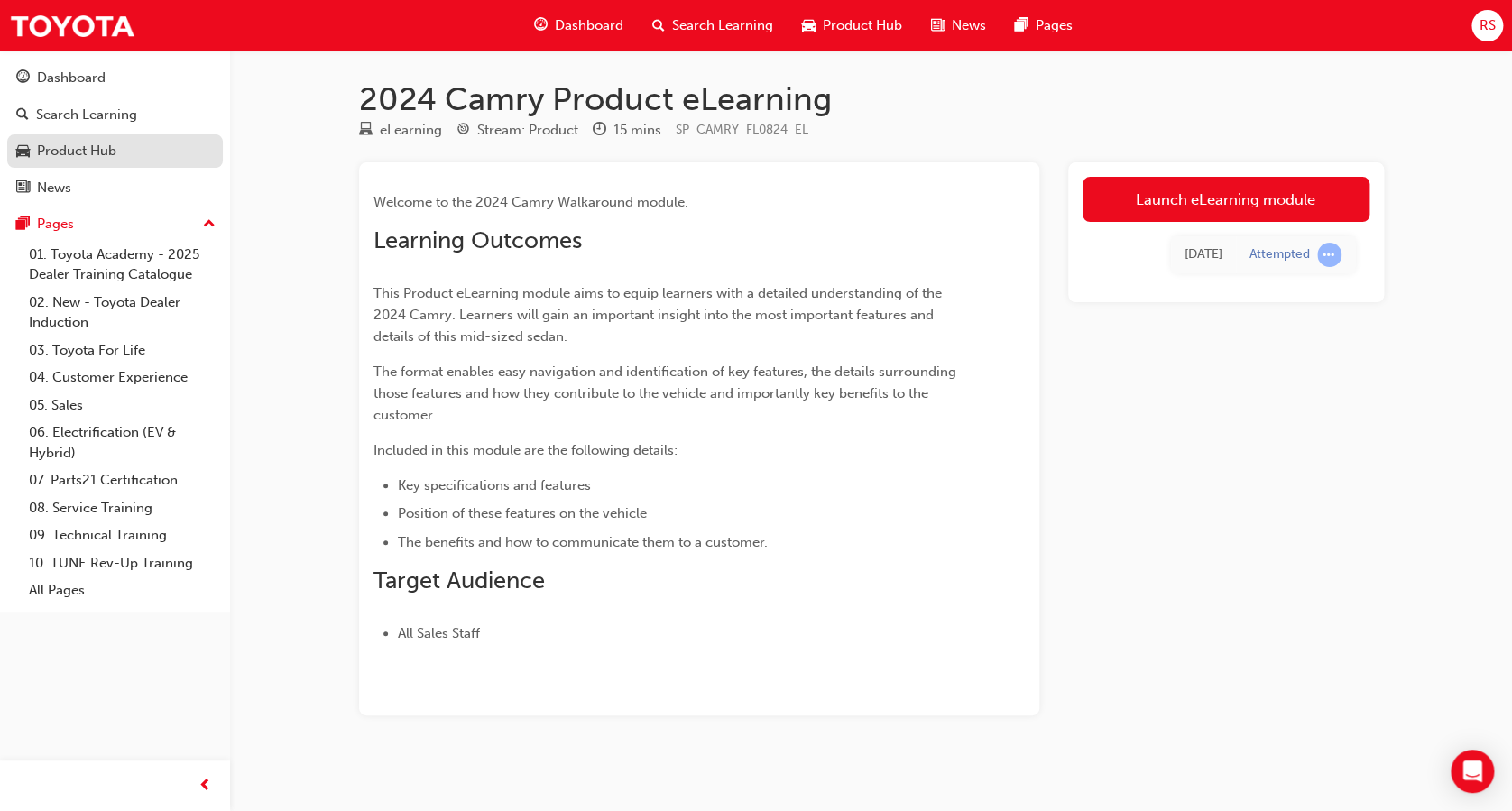
click at [75, 151] on div "Product Hub" at bounding box center [77, 150] width 80 height 20
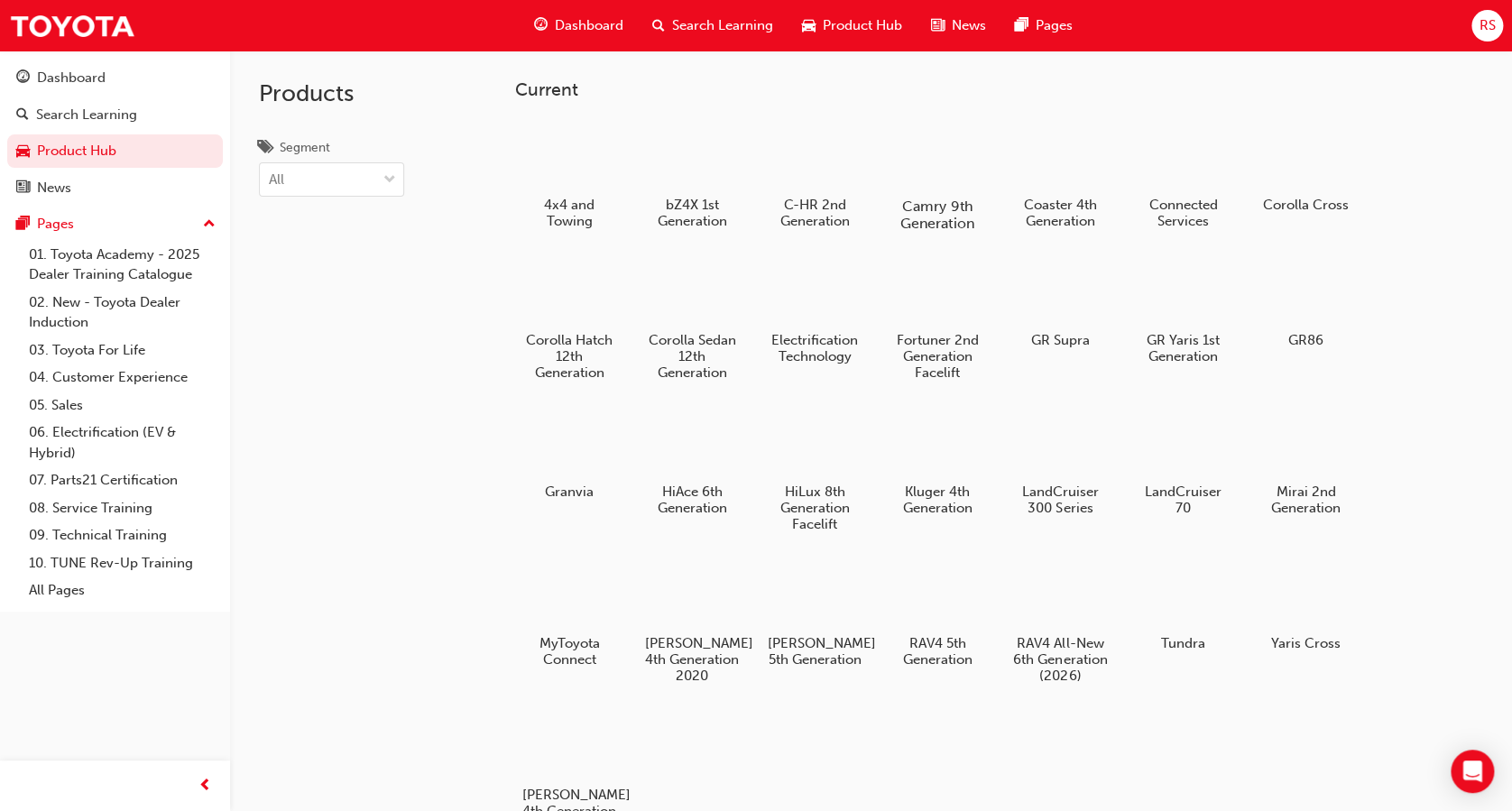
click at [946, 156] on div at bounding box center [937, 153] width 100 height 71
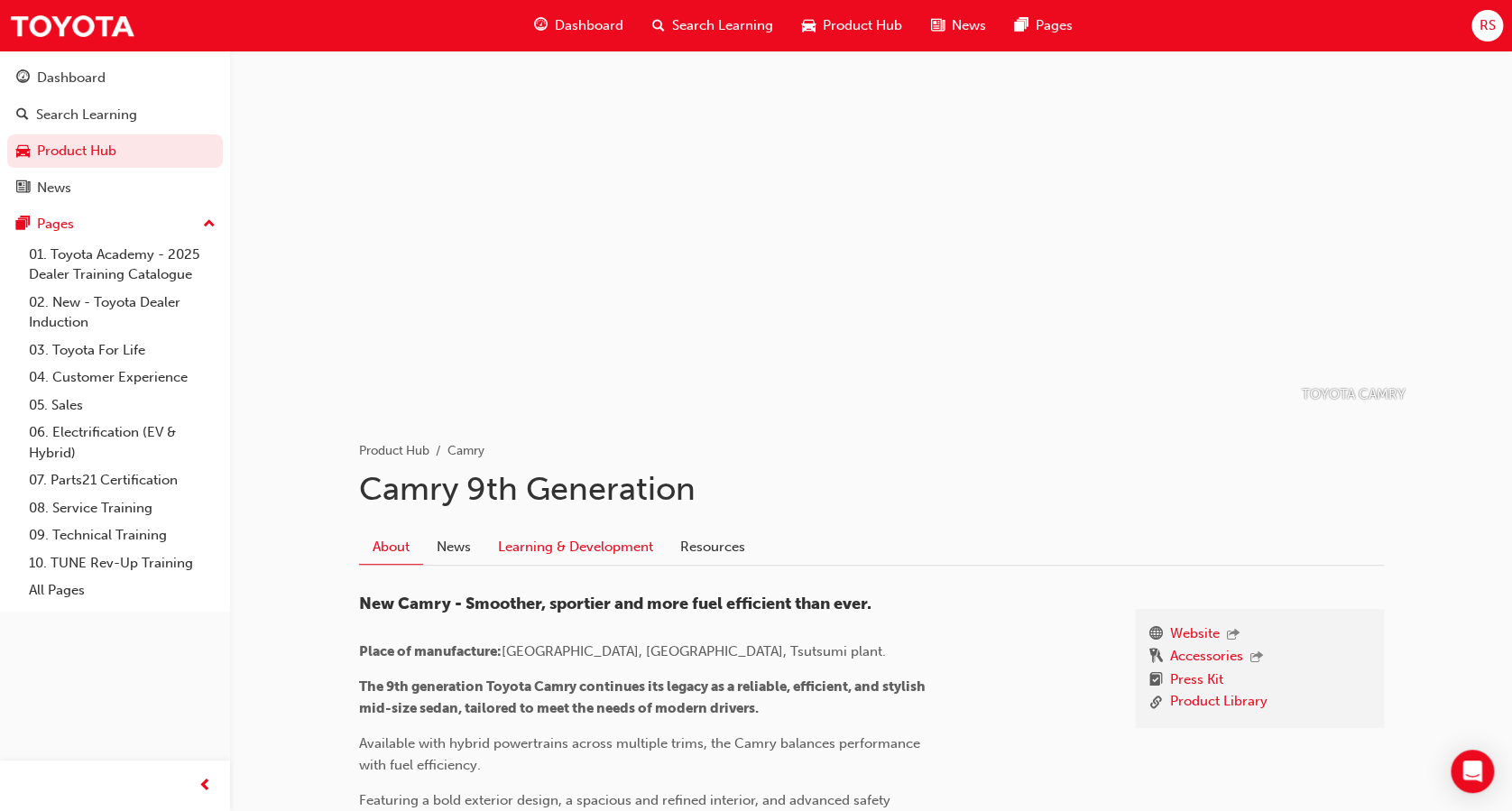
click at [533, 544] on link "Learning & Development" at bounding box center [575, 546] width 182 height 34
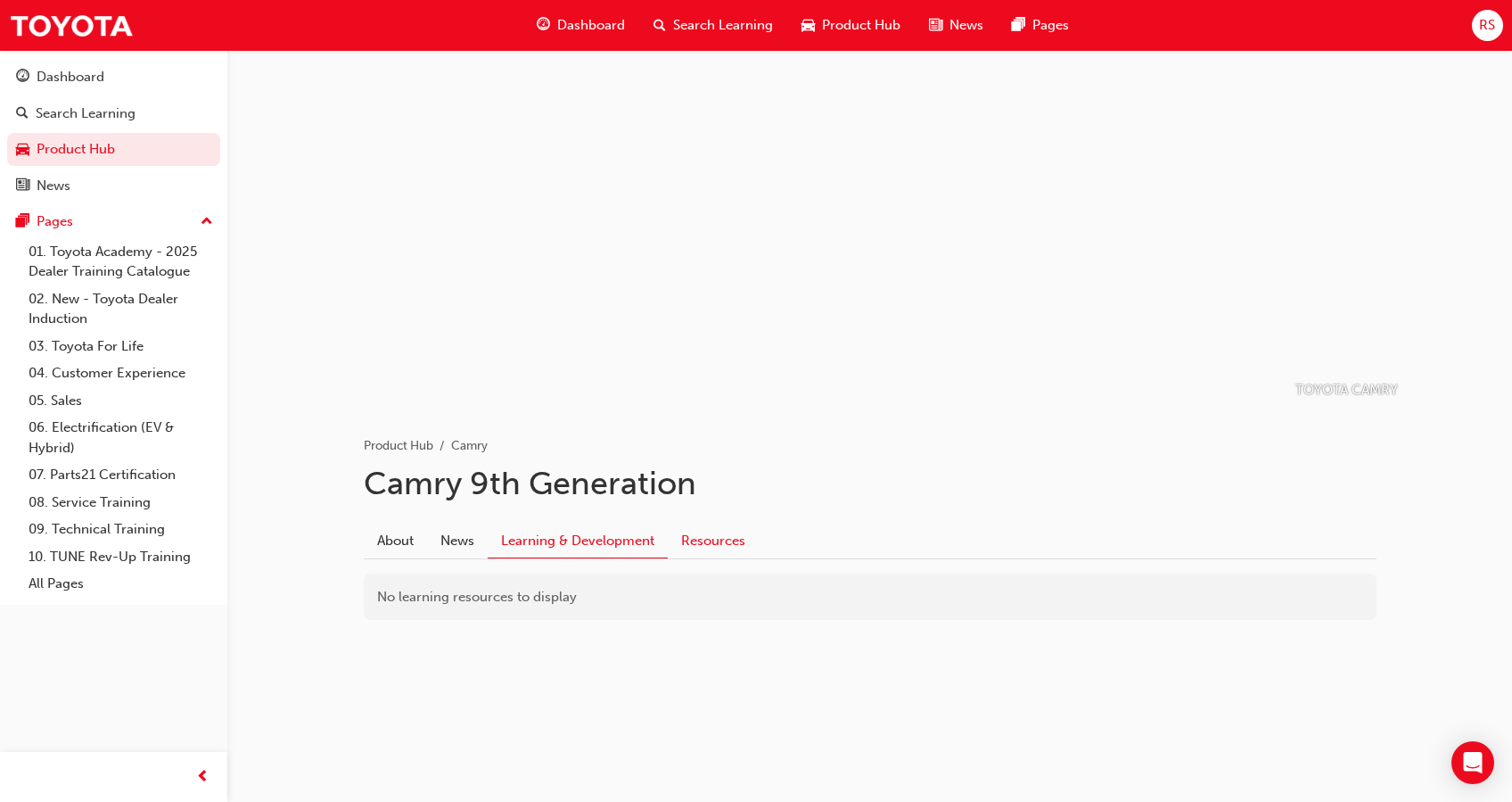
click at [739, 539] on link "Resources" at bounding box center [712, 540] width 91 height 34
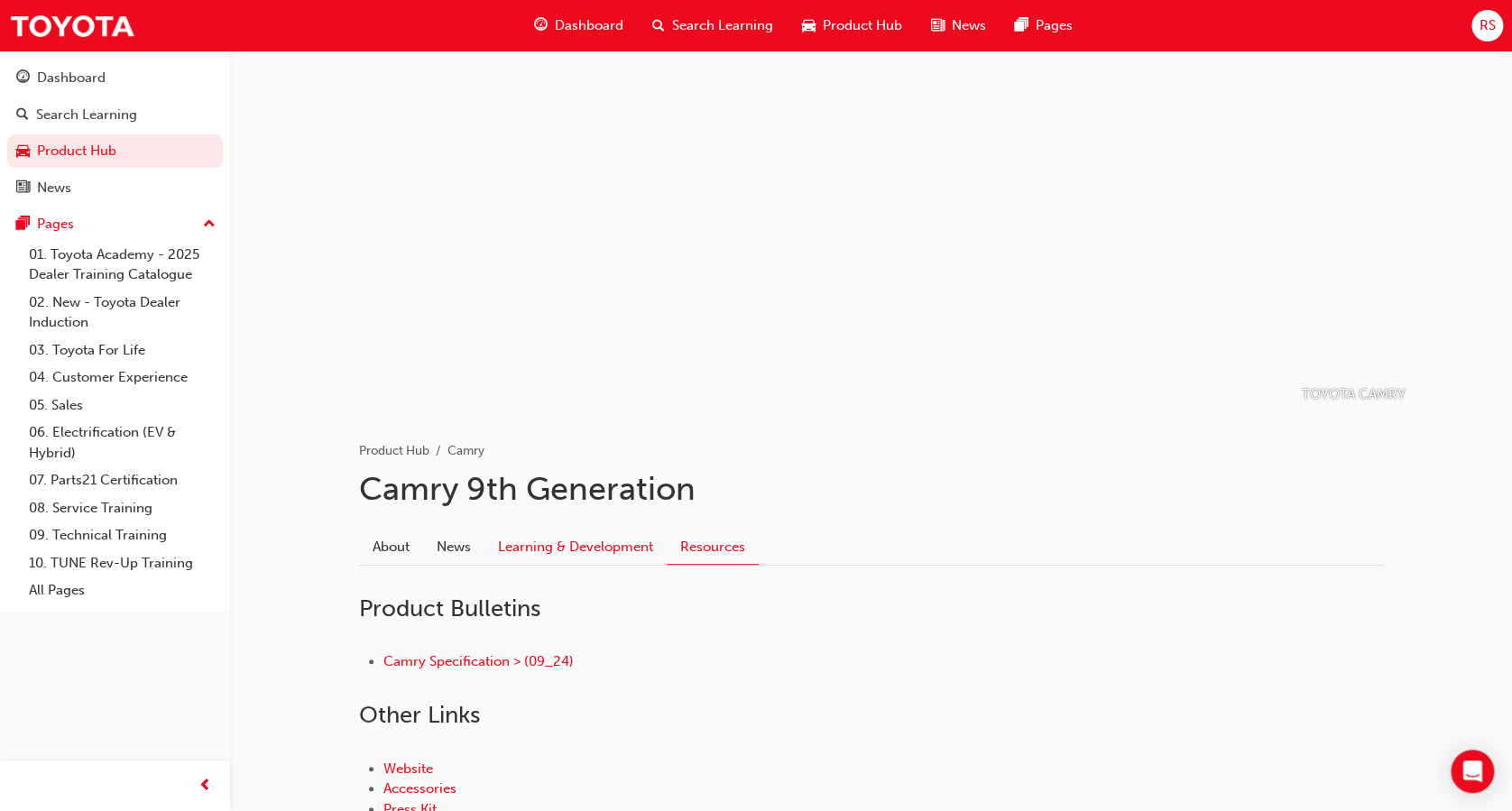
scroll to position [140, 0]
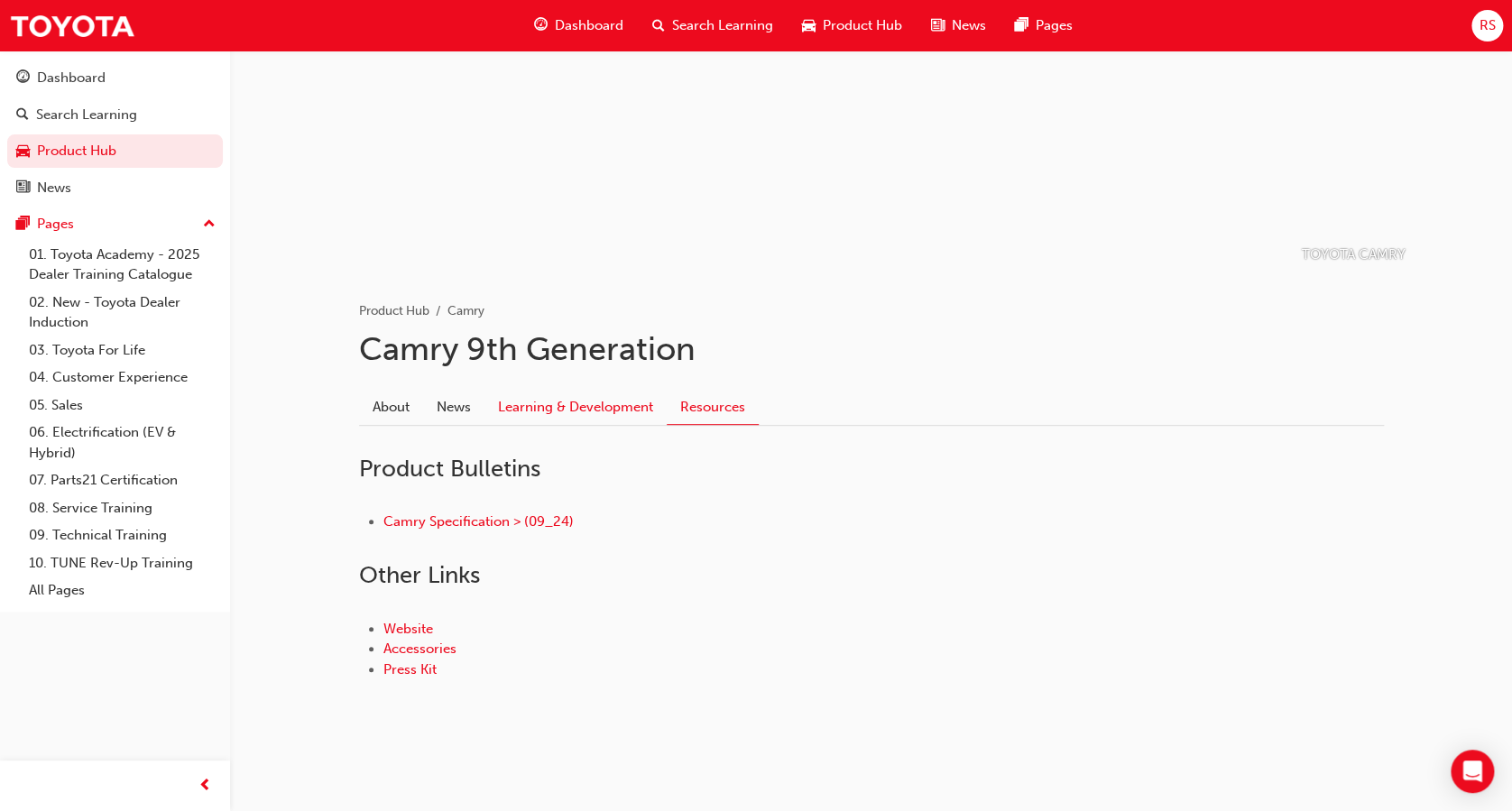
click at [608, 398] on link "Learning & Development" at bounding box center [575, 406] width 182 height 34
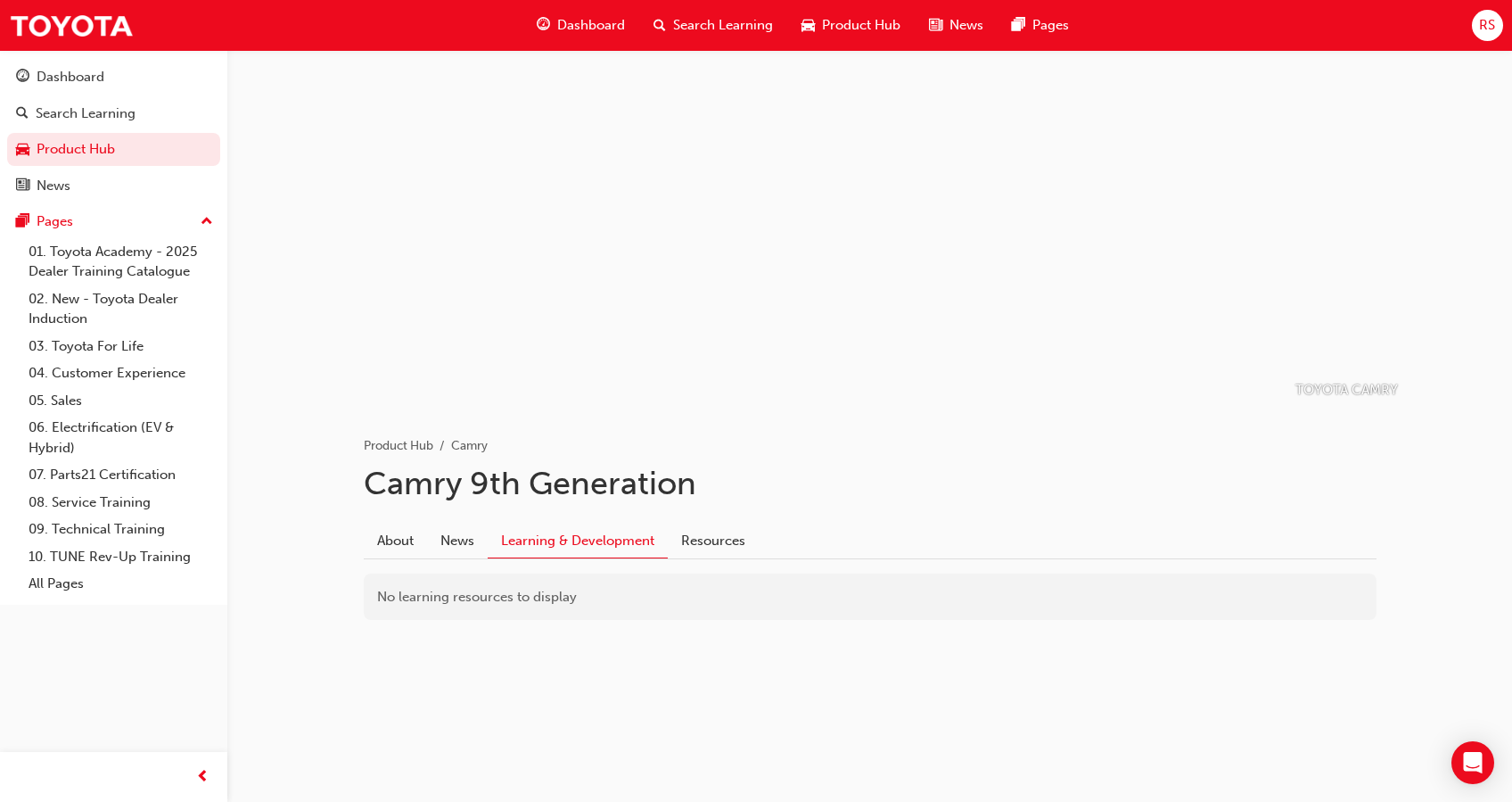
click at [715, 19] on span "Search Learning" at bounding box center [723, 25] width 100 height 20
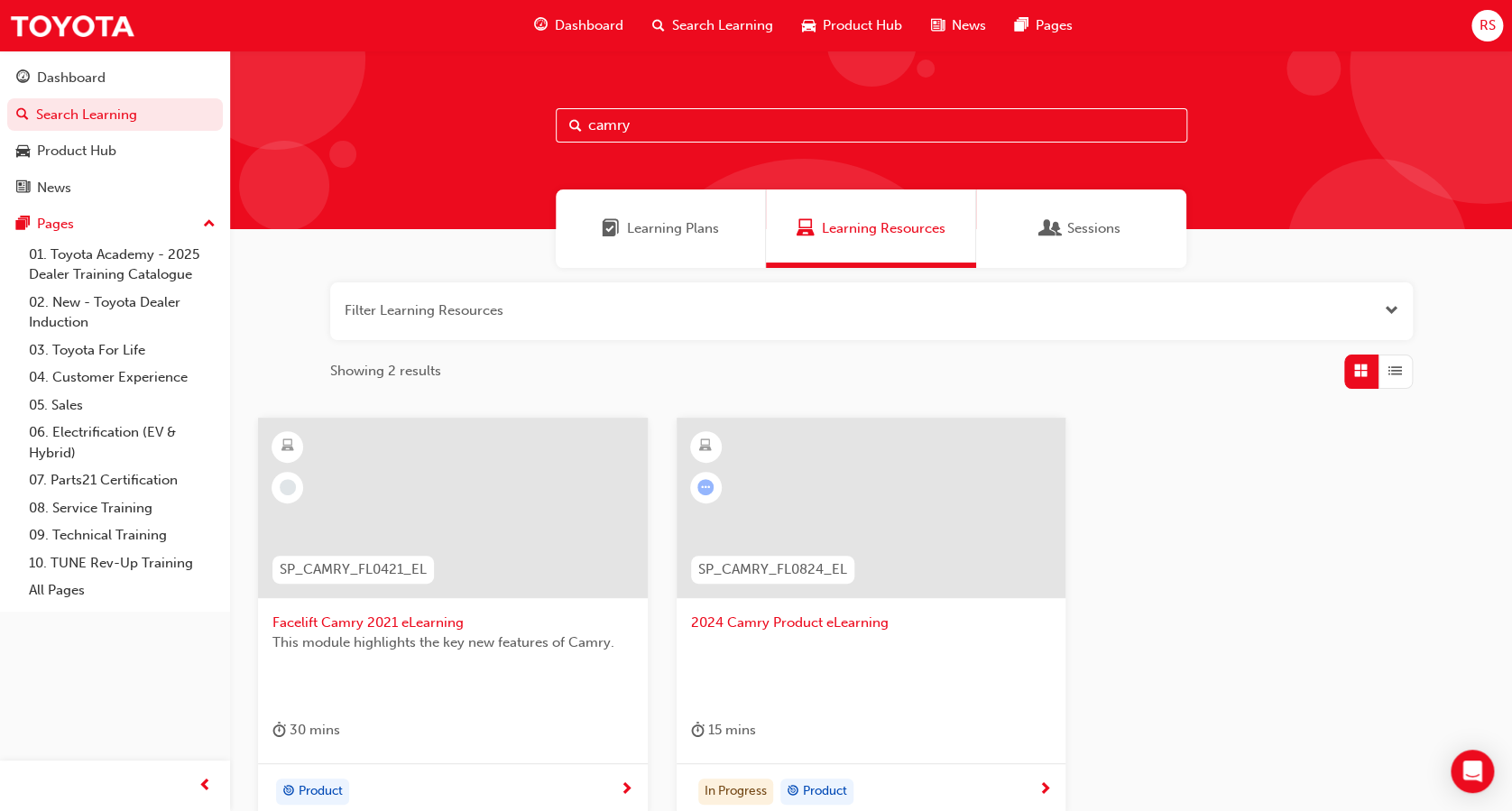
scroll to position [182, 0]
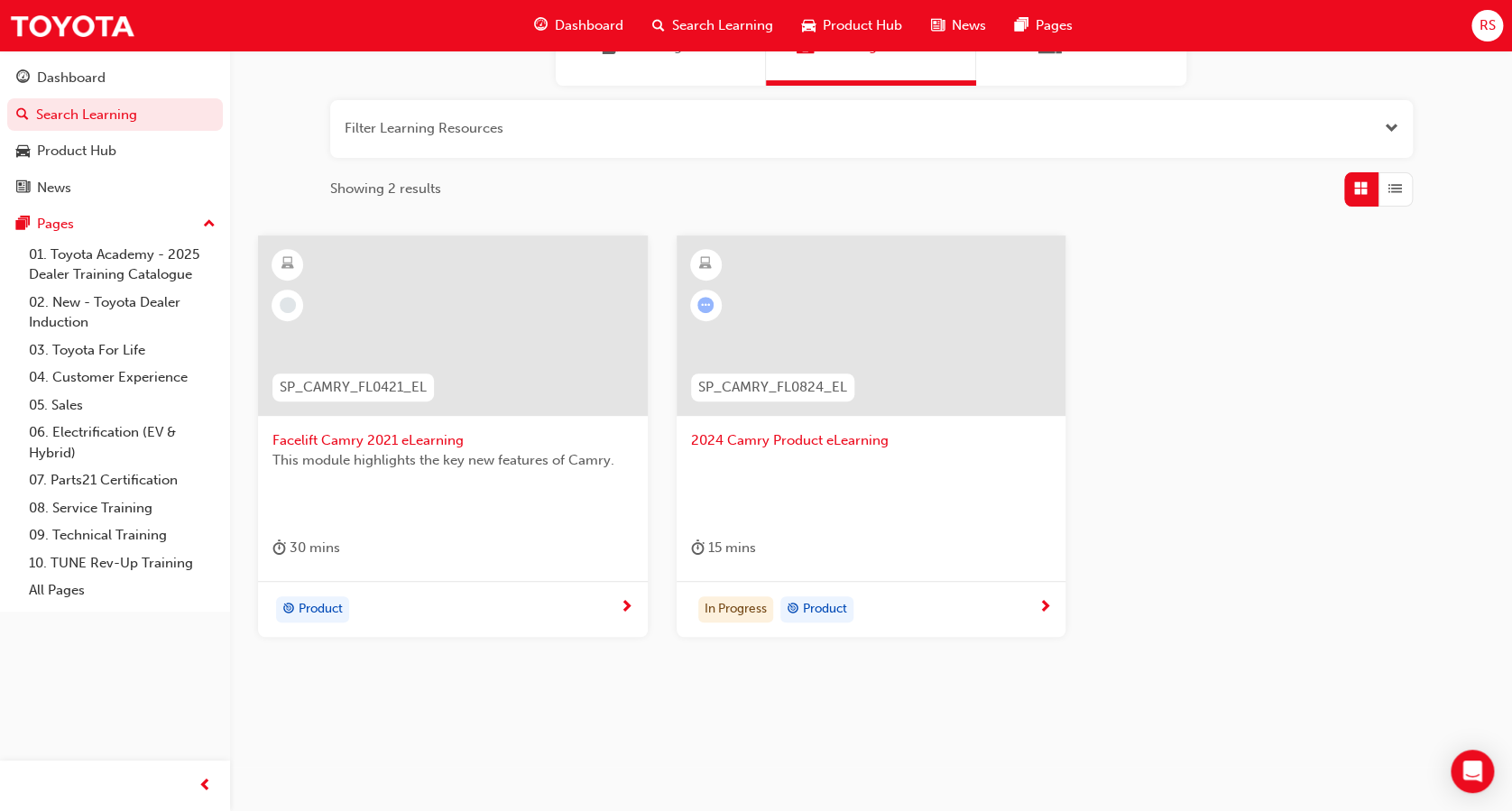
click at [851, 455] on div at bounding box center [871, 486] width 361 height 72
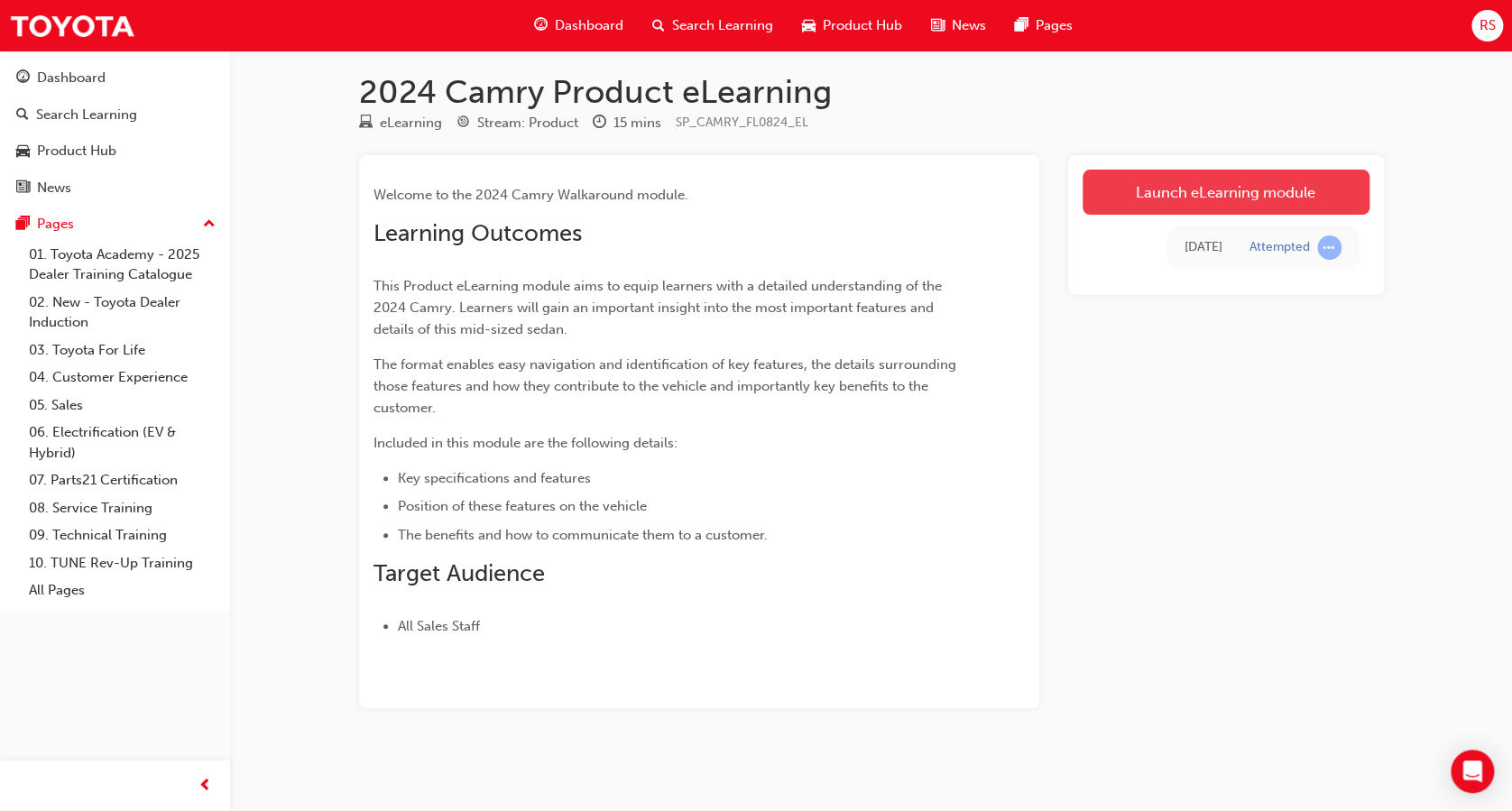
click at [1331, 196] on link "Launch eLearning module" at bounding box center [1227, 192] width 287 height 45
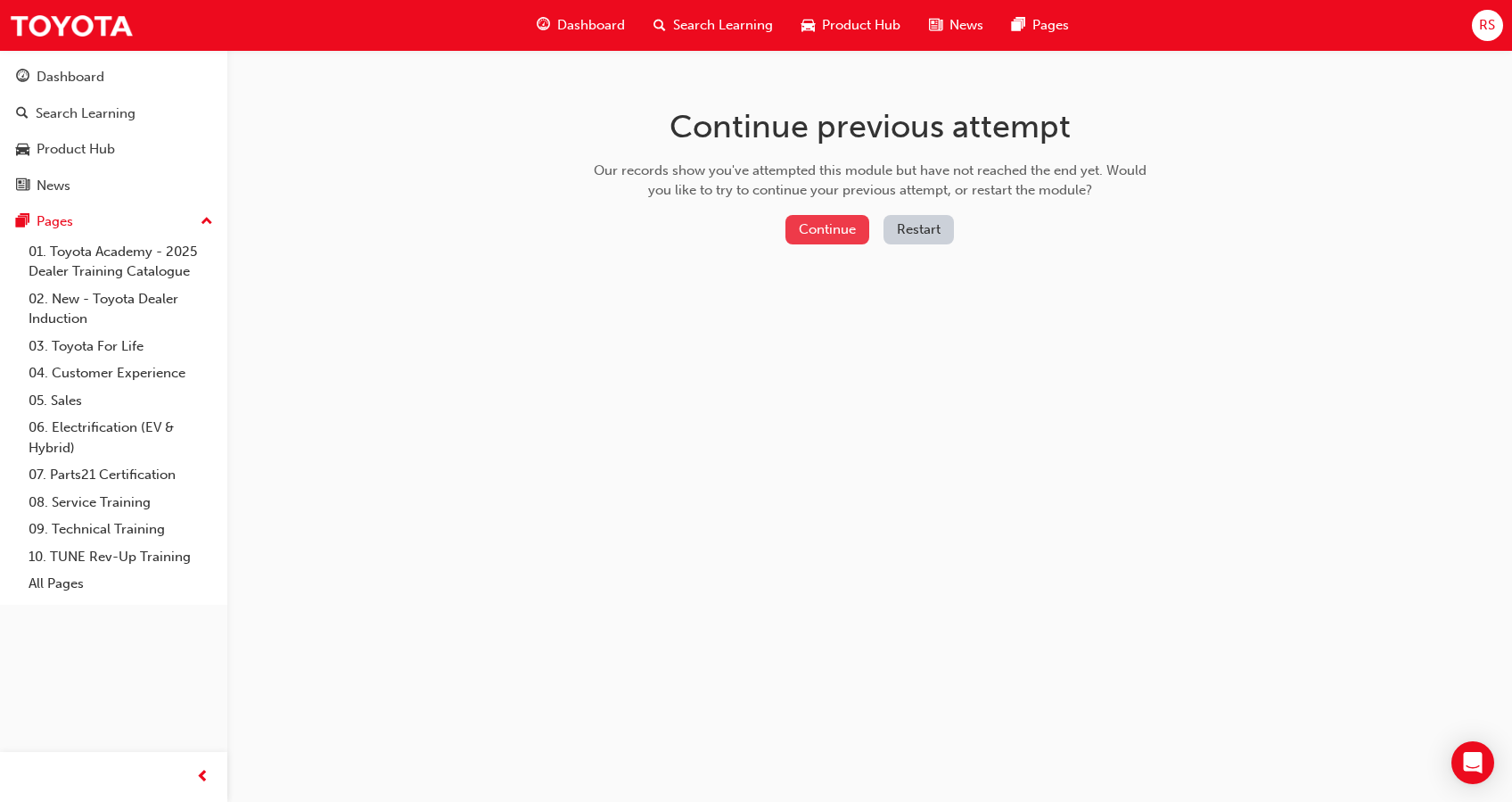
click at [814, 235] on button "Continue" at bounding box center [826, 229] width 83 height 30
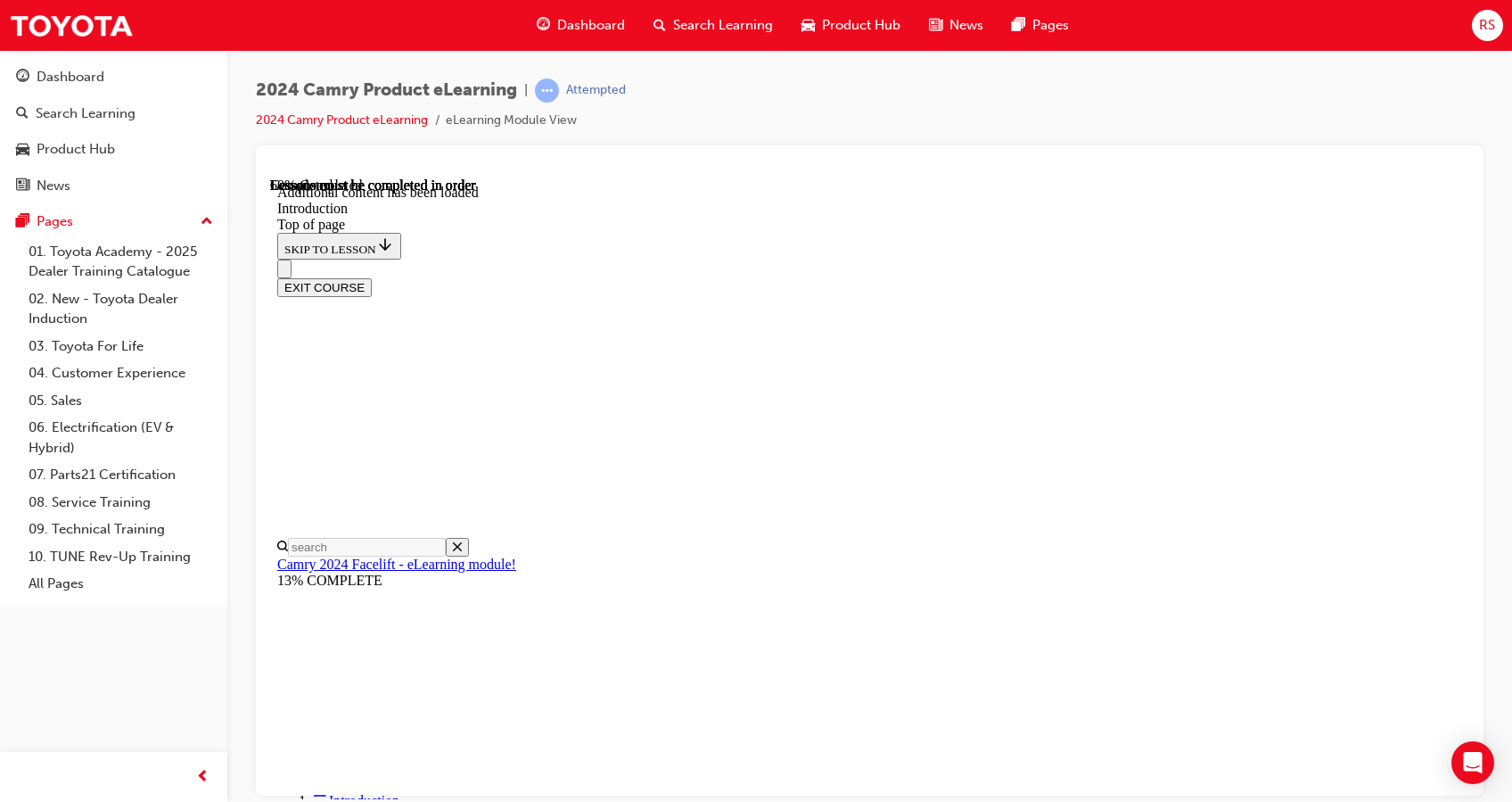
scroll to position [56, 0]
click at [187, 162] on link "Product Hub" at bounding box center [113, 150] width 213 height 33
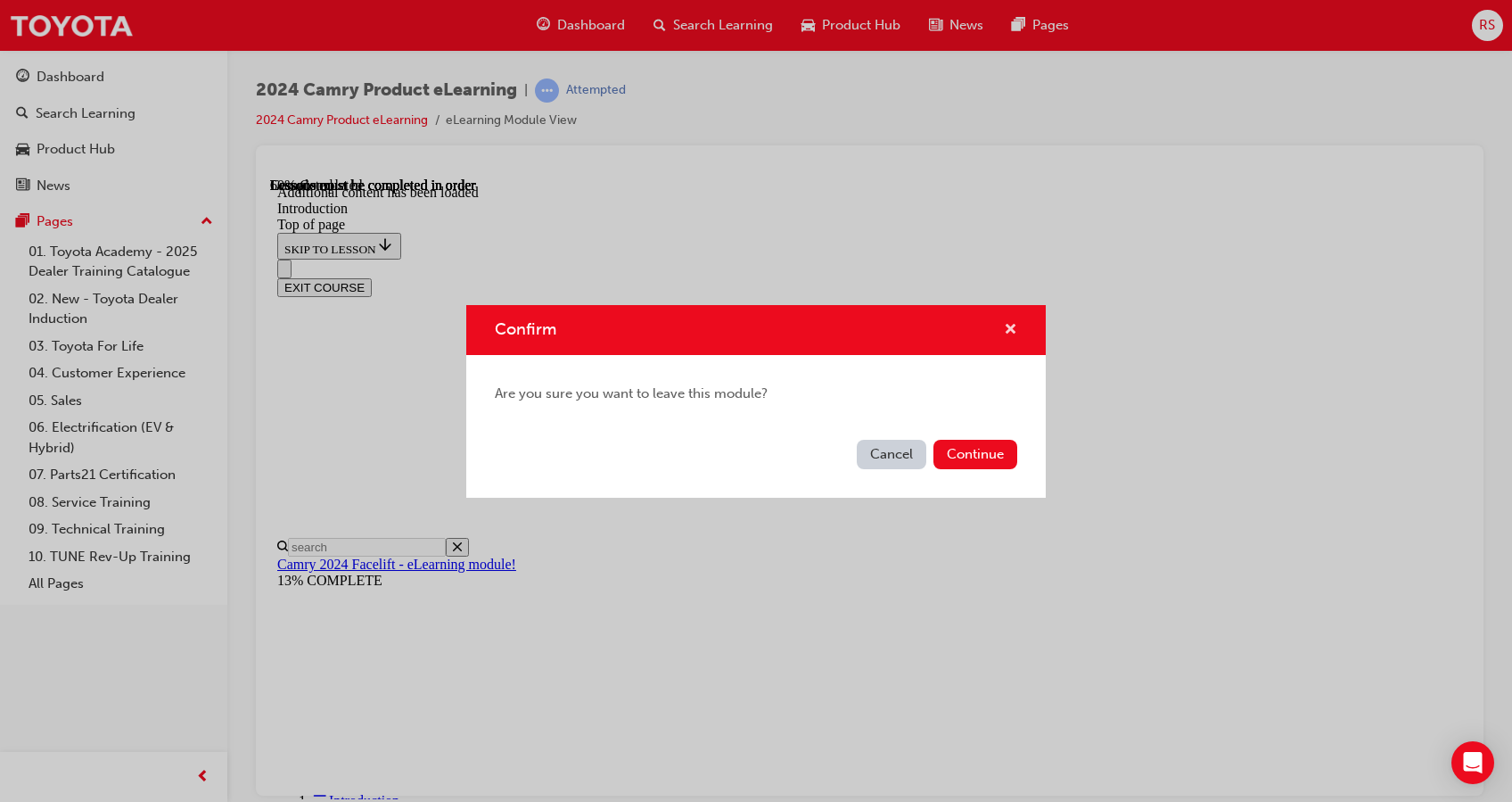
click at [1015, 323] on span "cross-icon" at bounding box center [1011, 331] width 13 height 16
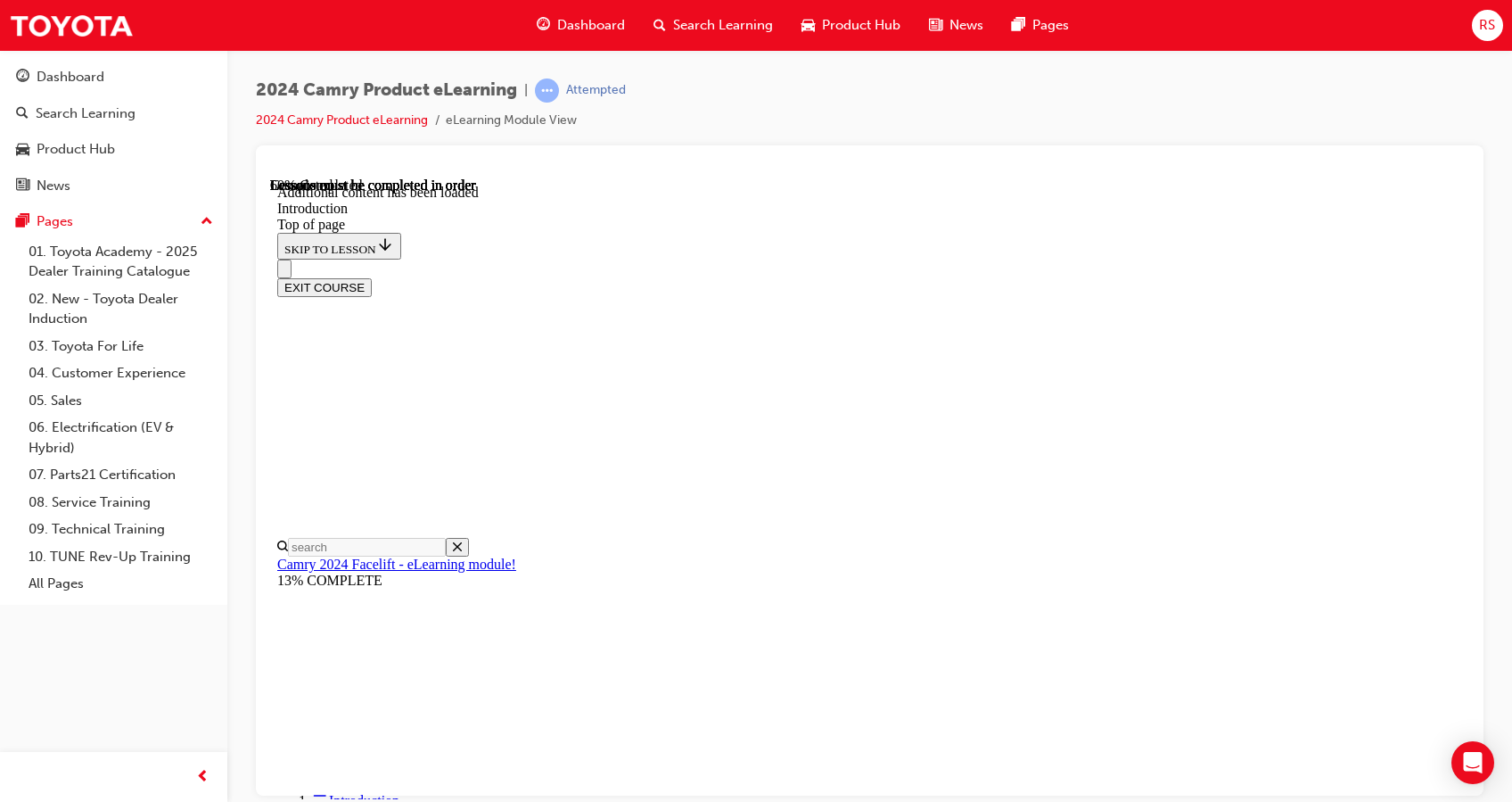
scroll to position [676, 0]
drag, startPoint x: 980, startPoint y: 281, endPoint x: 1092, endPoint y: -89, distance: 386.6
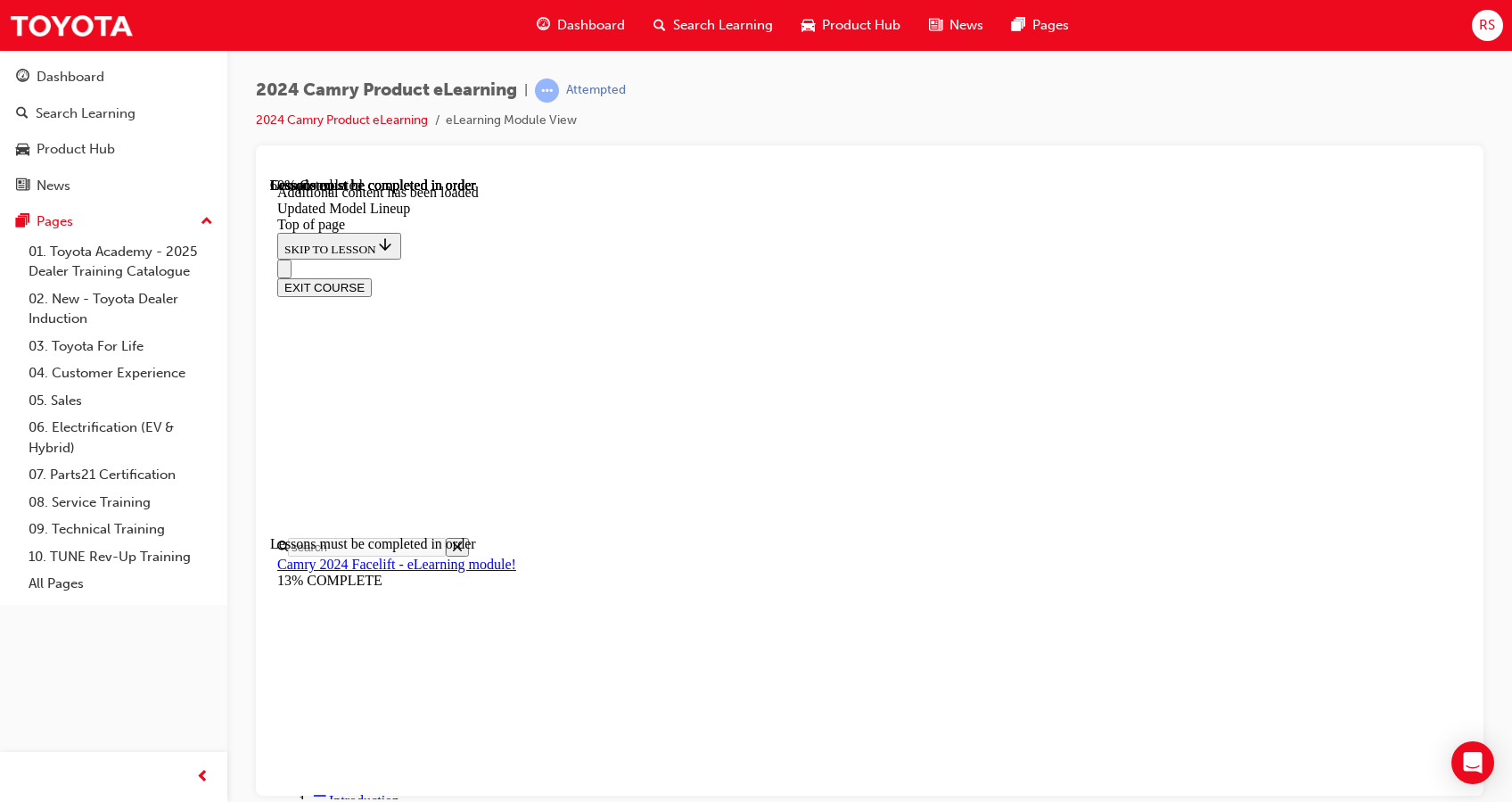
scroll to position [1750, 0]
